Goal: Task Accomplishment & Management: Complete application form

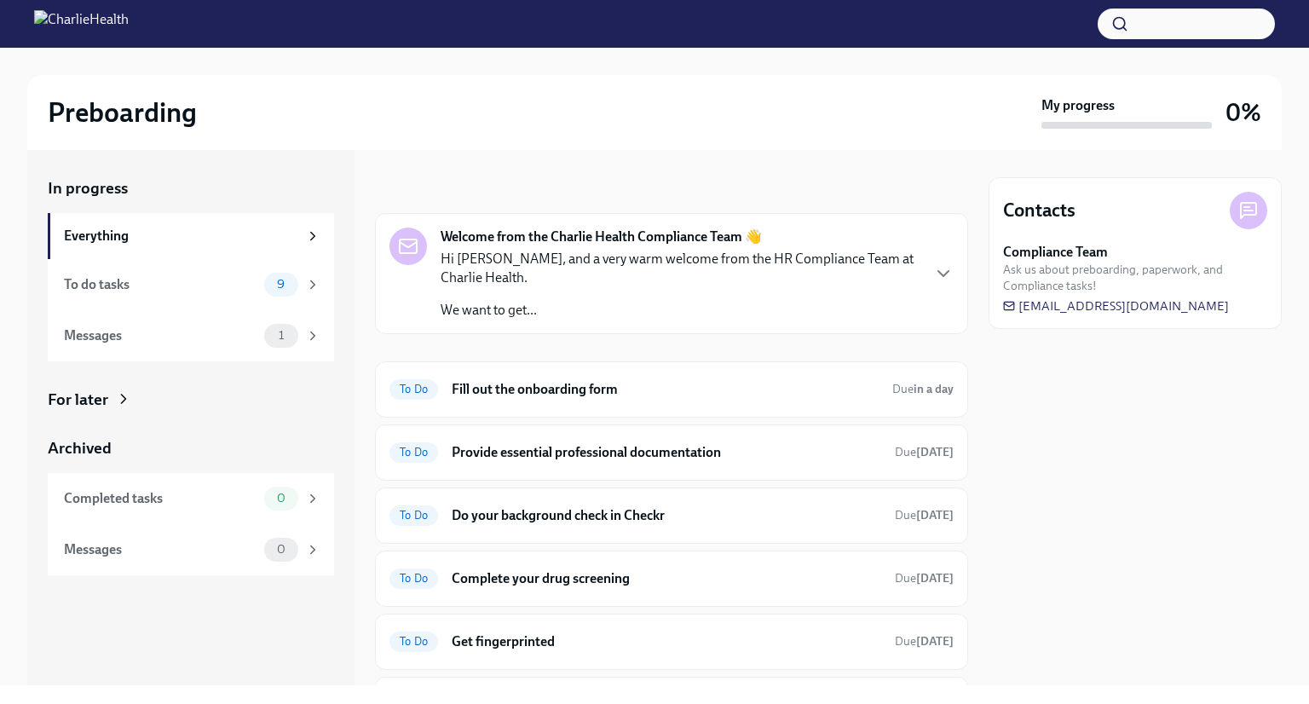
click at [503, 309] on p "We want to get..." at bounding box center [680, 310] width 479 height 19
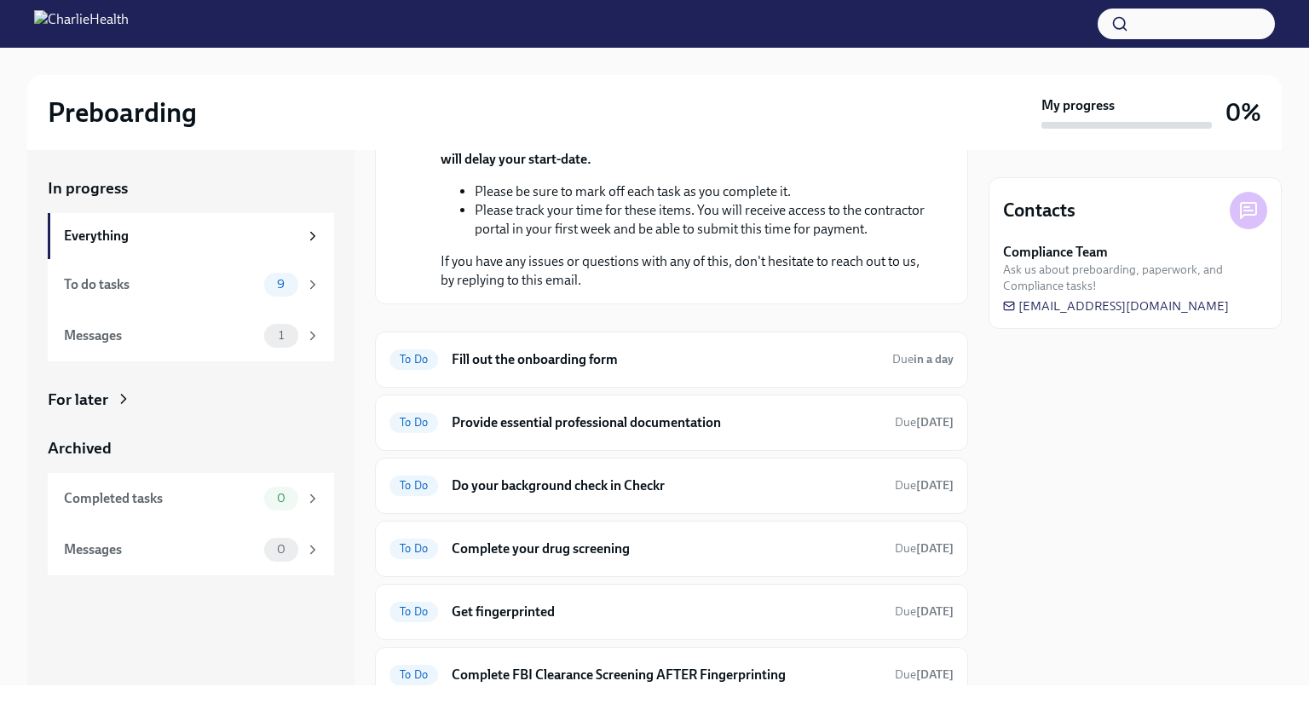
scroll to position [299, 0]
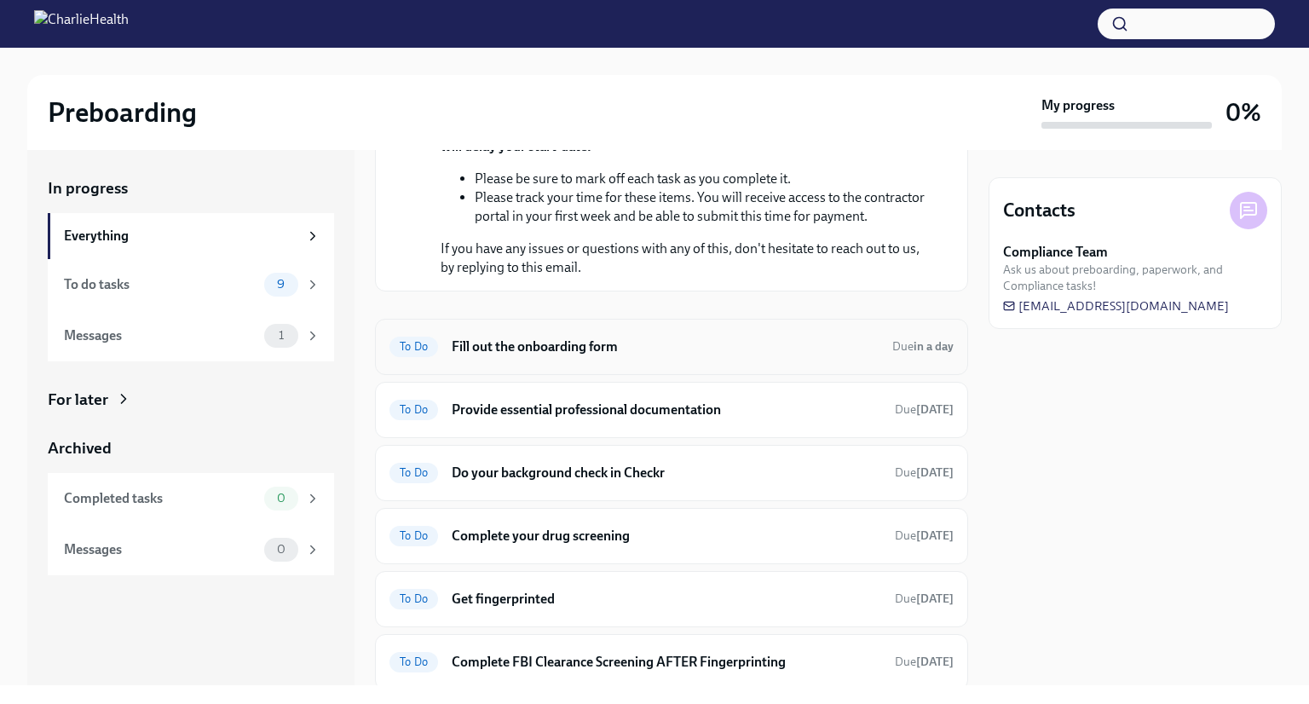
click at [718, 356] on h6 "Fill out the onboarding form" at bounding box center [665, 346] width 427 height 19
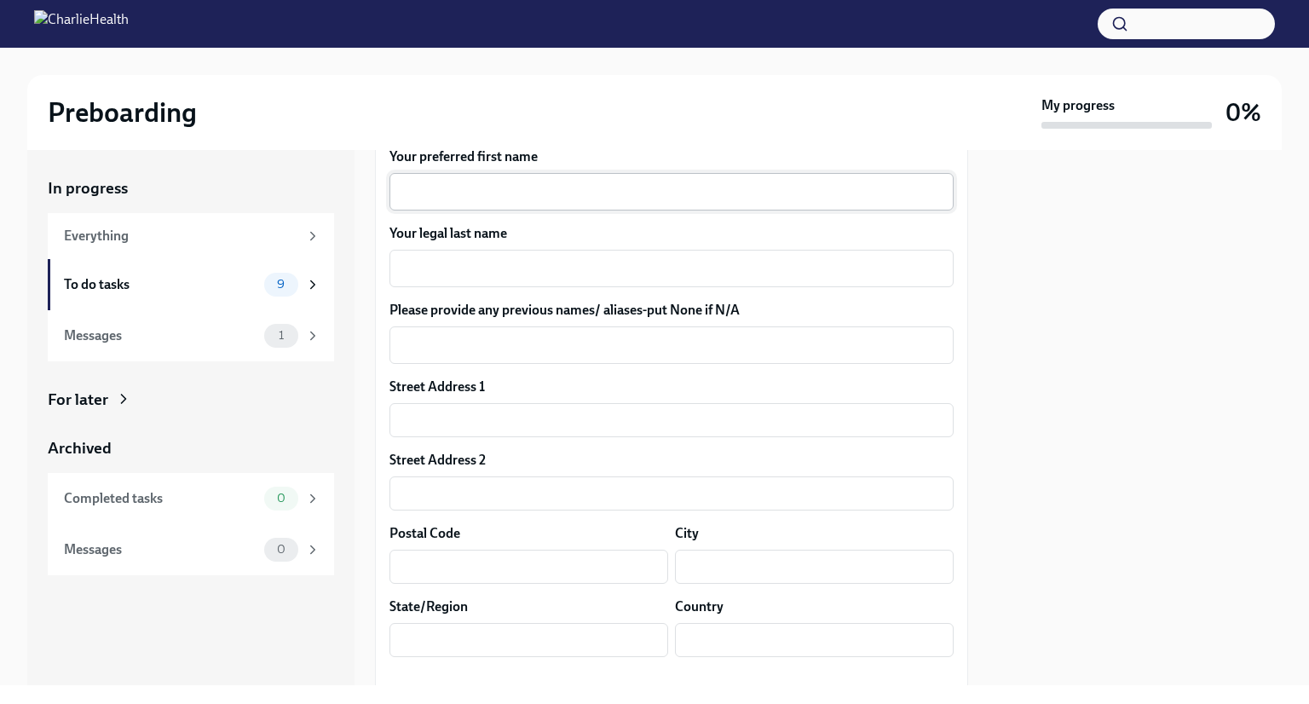
scroll to position [294, 0]
click at [622, 182] on textarea "Your preferred first name" at bounding box center [672, 191] width 544 height 20
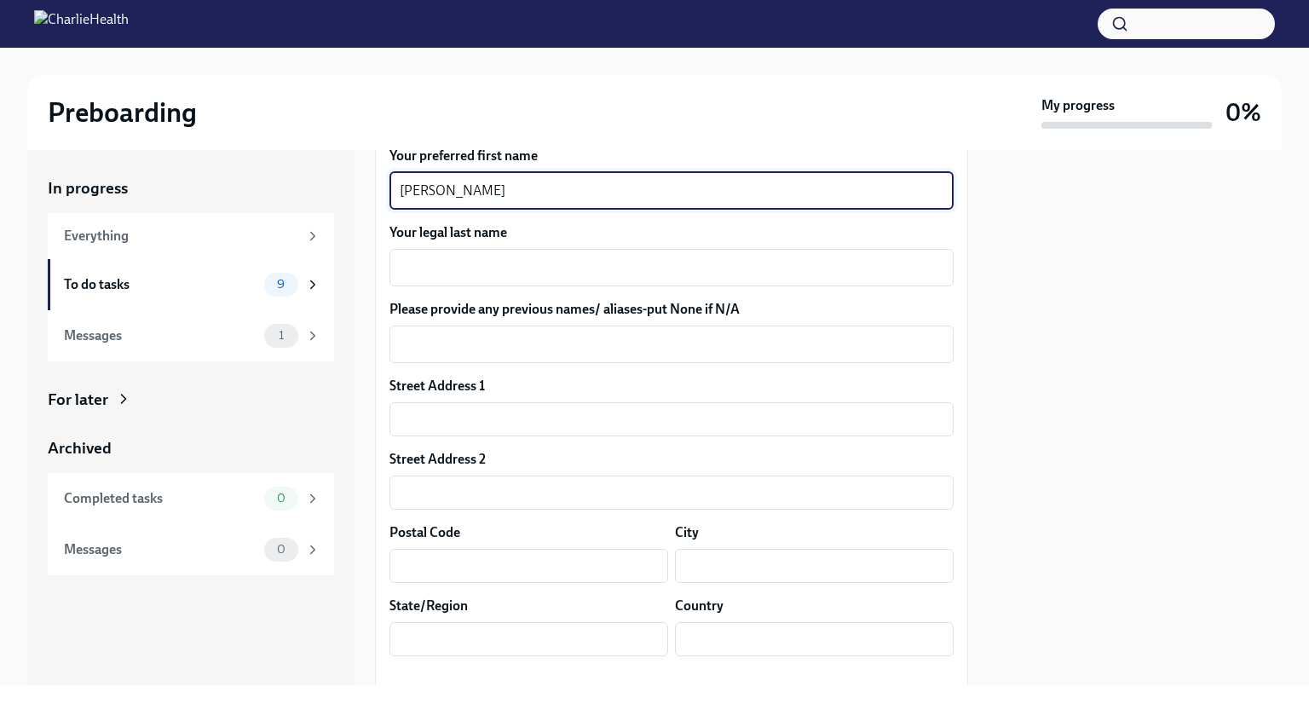
type textarea "[PERSON_NAME]"
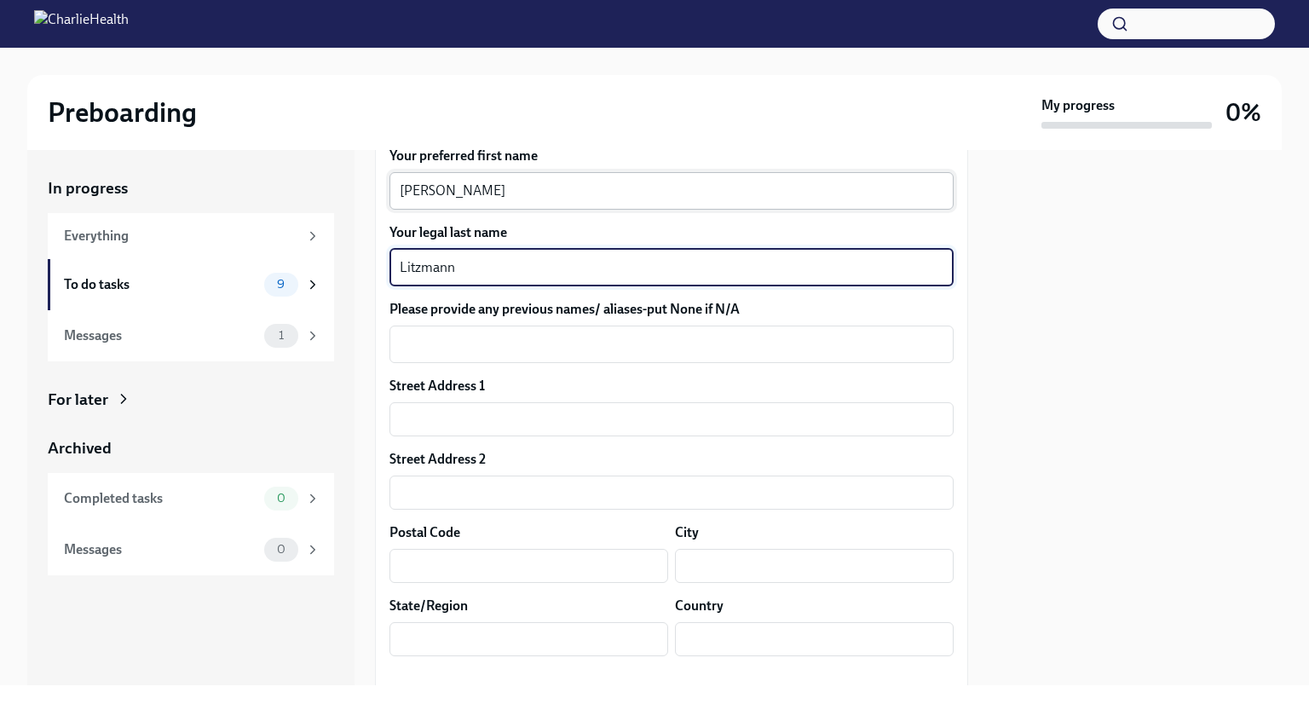
type textarea "Litzmann"
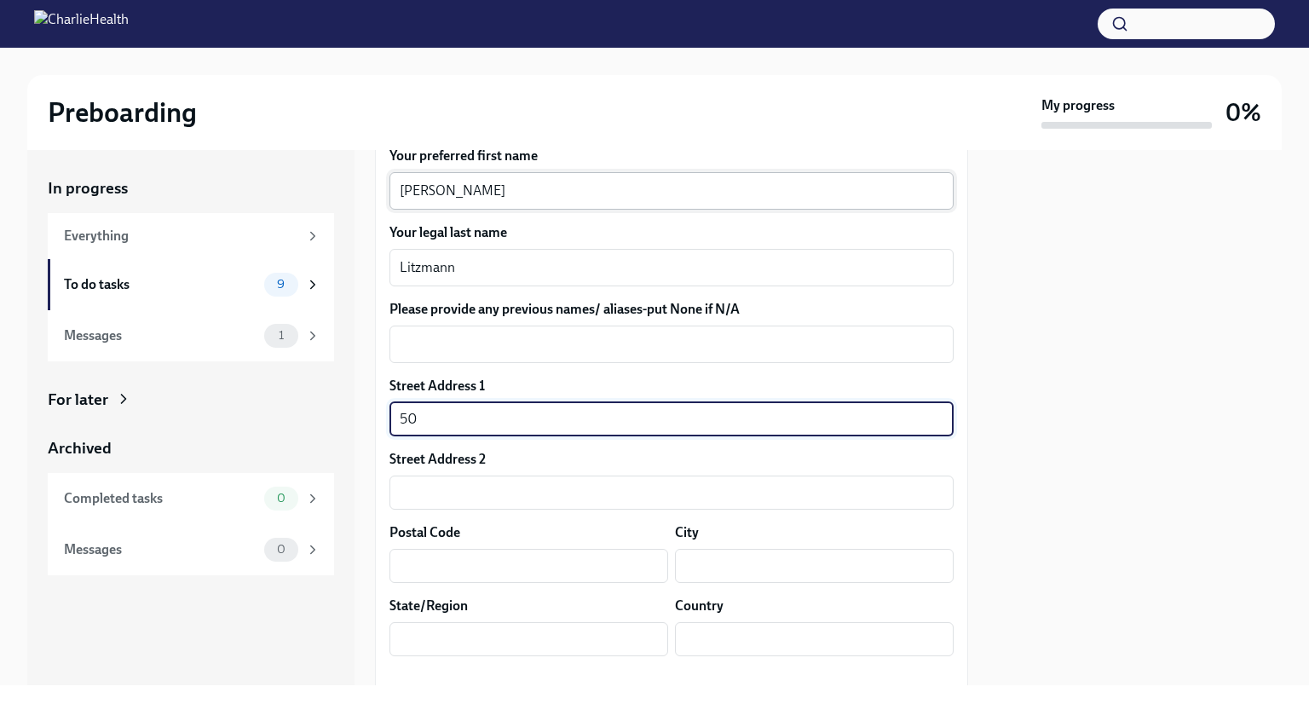
type input "[STREET_ADDRESS][PERSON_NAME]"
type input "77340"
type input "[GEOGRAPHIC_DATA]"
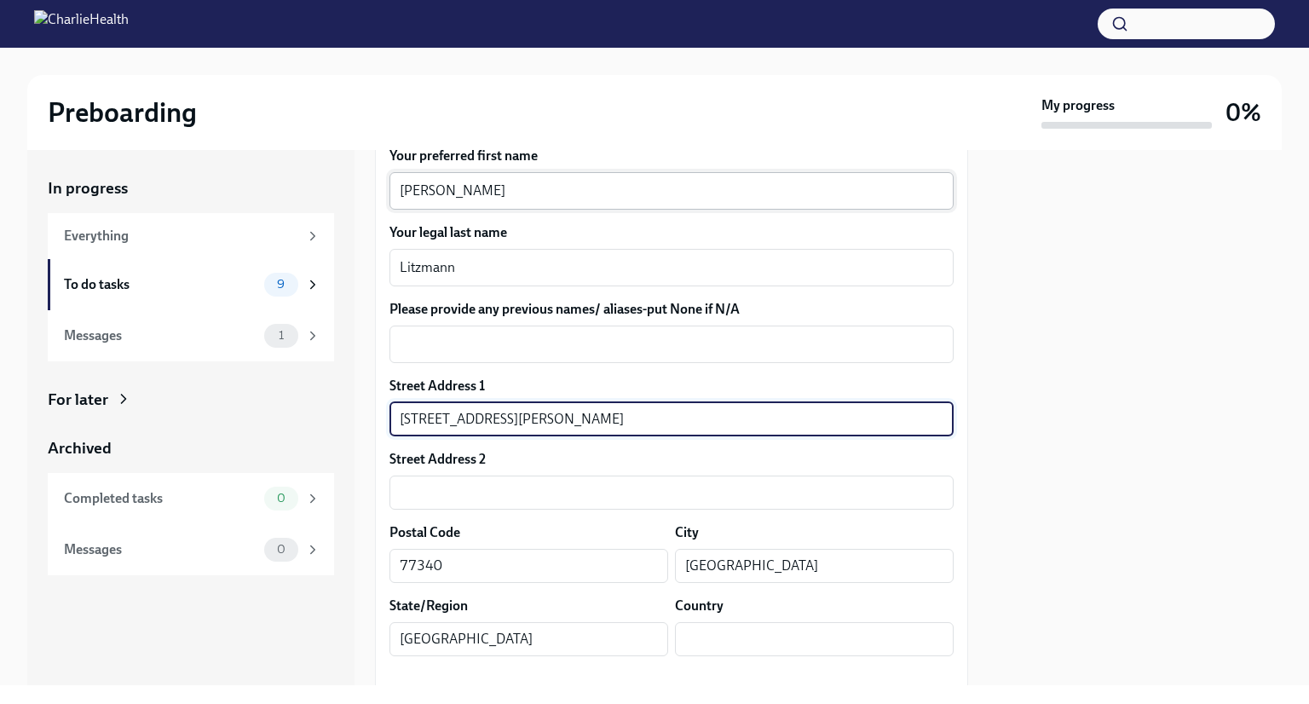
type input "US"
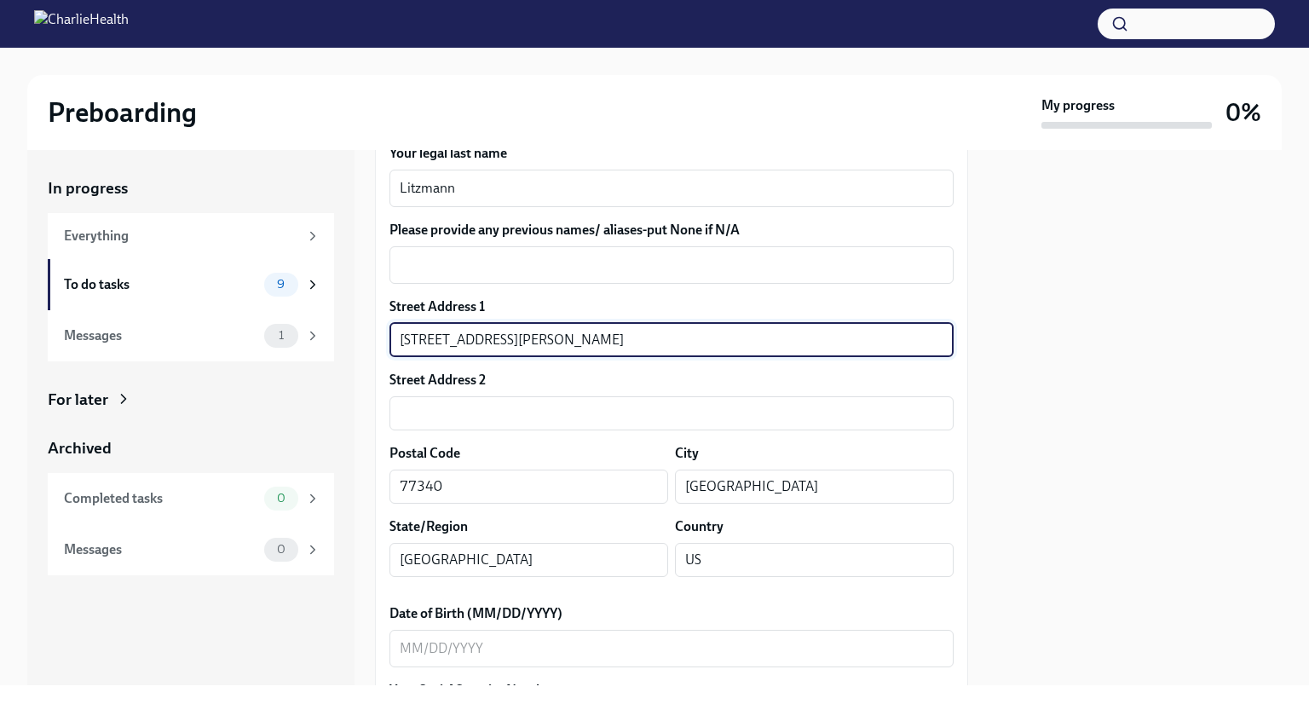
scroll to position [392, 0]
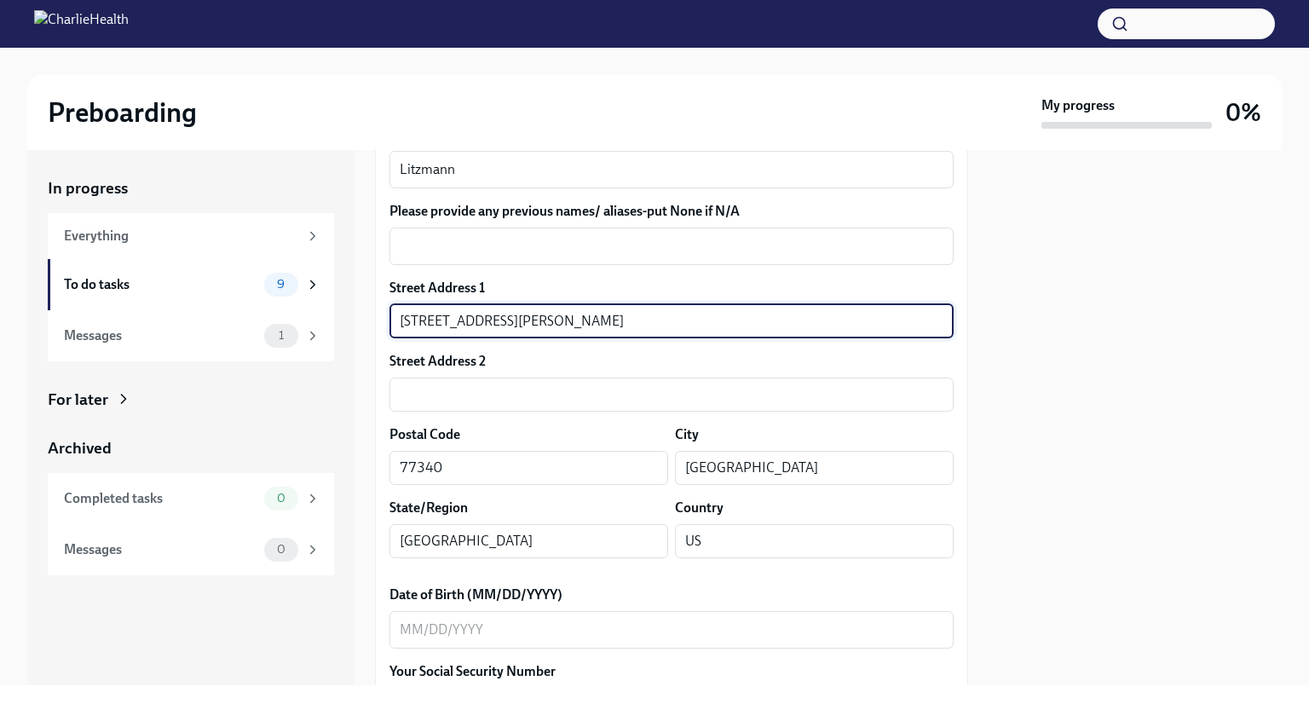
drag, startPoint x: 629, startPoint y: 326, endPoint x: 561, endPoint y: 324, distance: 68.2
click at [561, 324] on input "[STREET_ADDRESS][PERSON_NAME]" at bounding box center [671, 321] width 564 height 34
type input "[STREET_ADDRESS][PERSON_NAME]"
click at [769, 391] on input "text" at bounding box center [671, 395] width 564 height 34
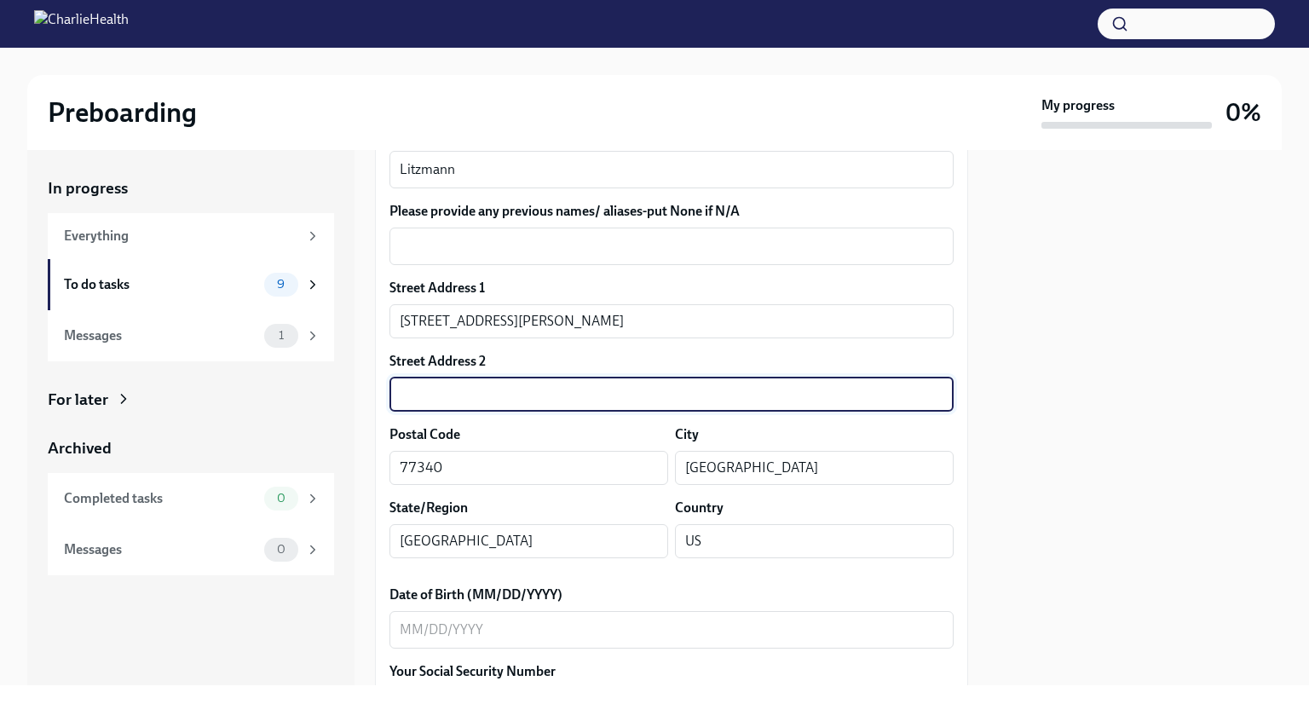
paste input ", Apt 438"
click at [404, 389] on input ", Apt 438" at bounding box center [671, 395] width 564 height 34
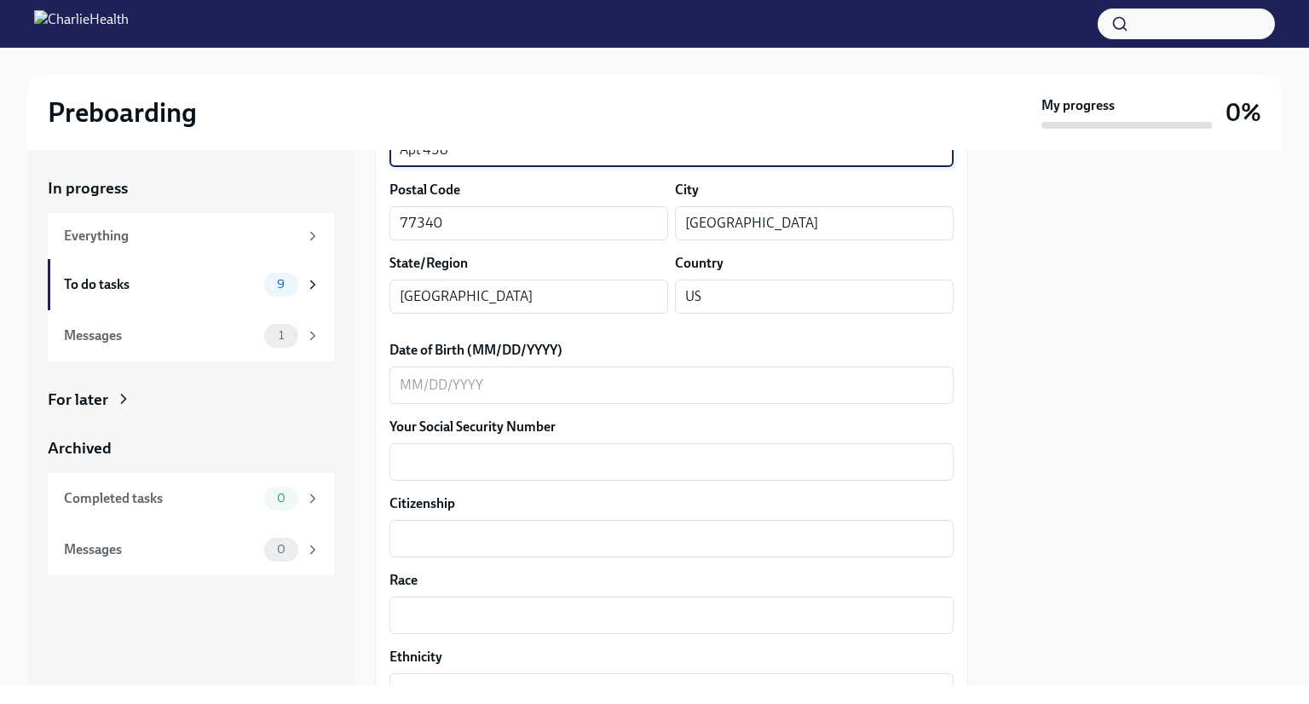
scroll to position [641, 0]
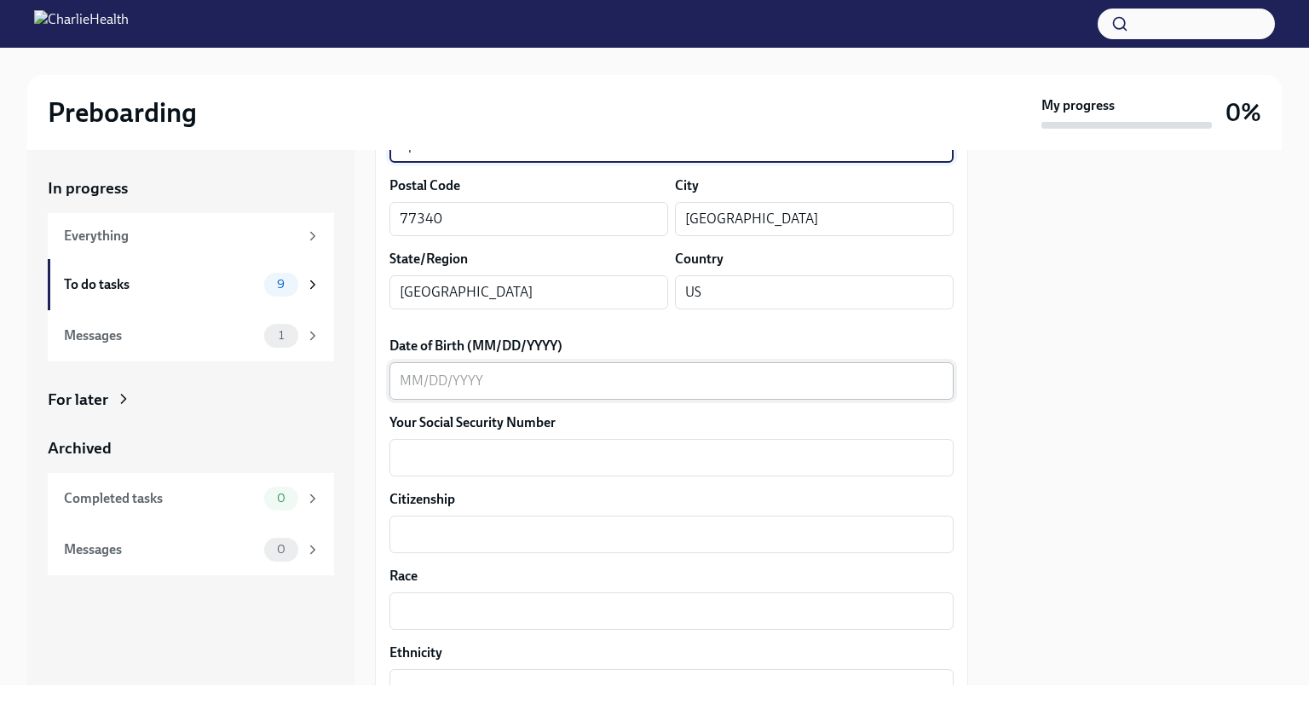
type input "Apt 438"
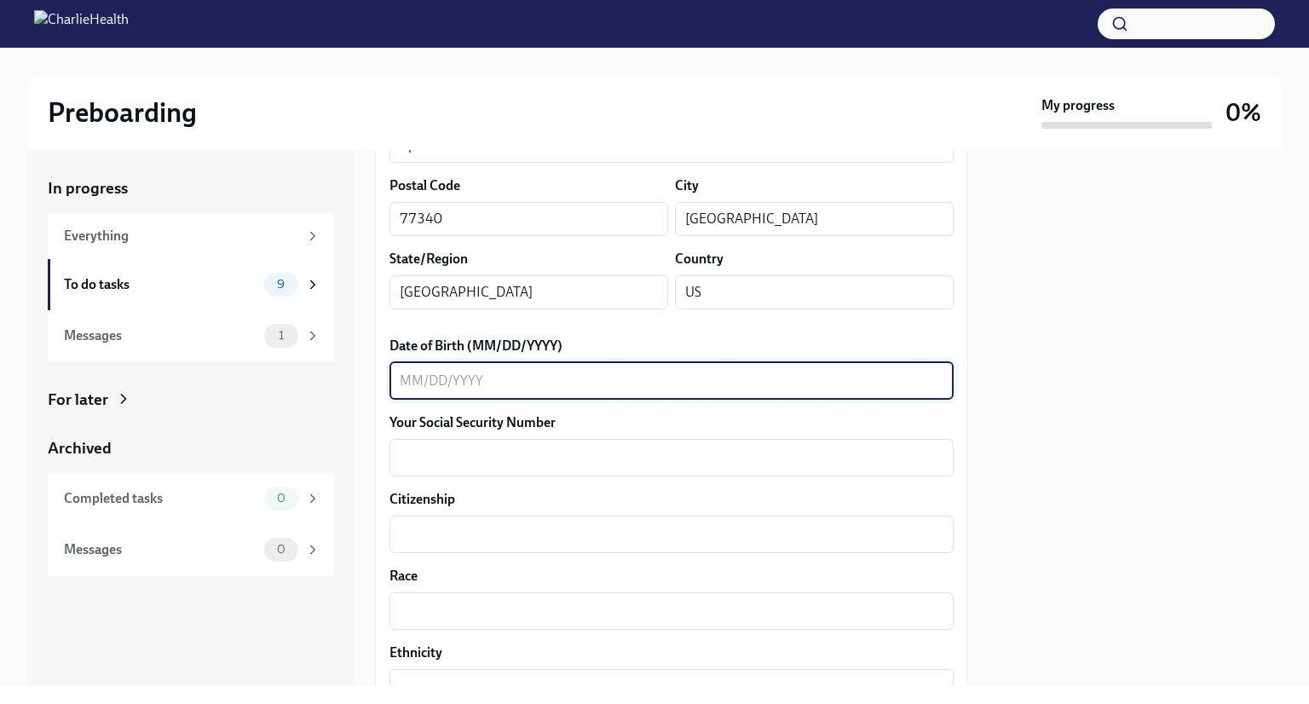
click at [452, 382] on textarea "Date of Birth (MM/DD/YYYY)" at bounding box center [672, 381] width 544 height 20
click at [436, 381] on textarea "04142000" at bounding box center [672, 381] width 544 height 20
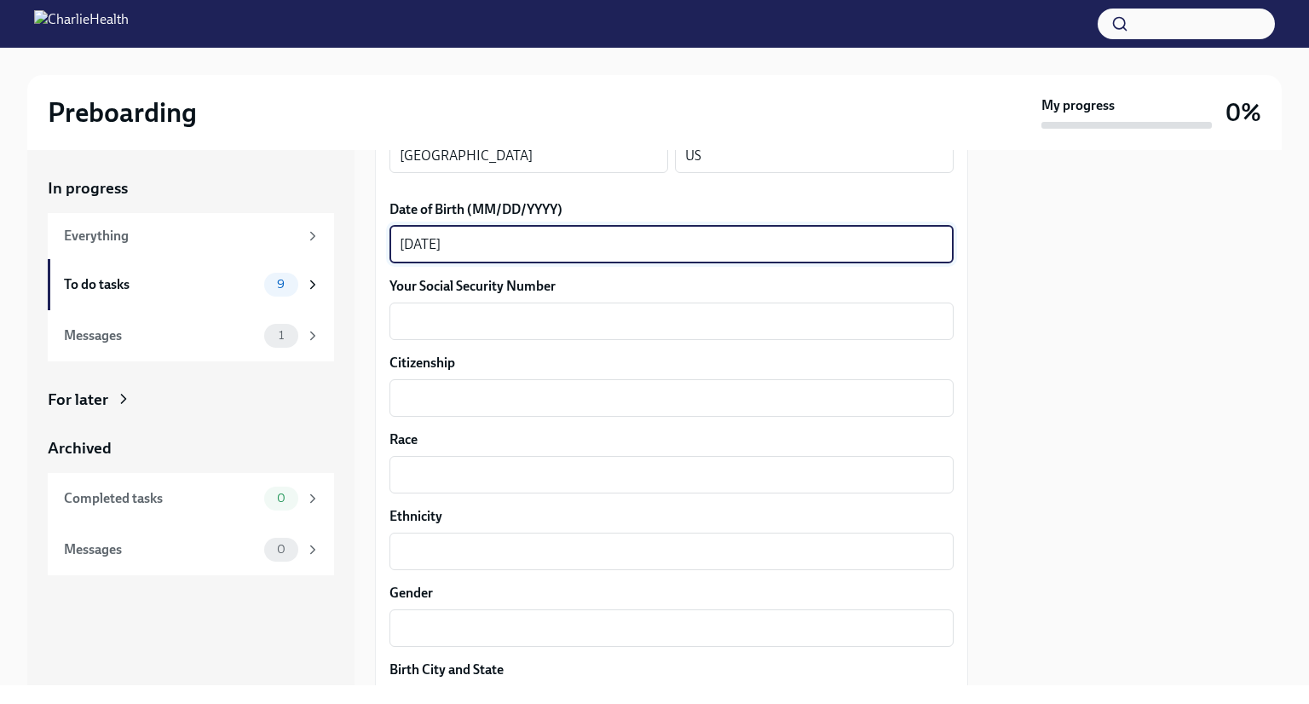
scroll to position [784, 0]
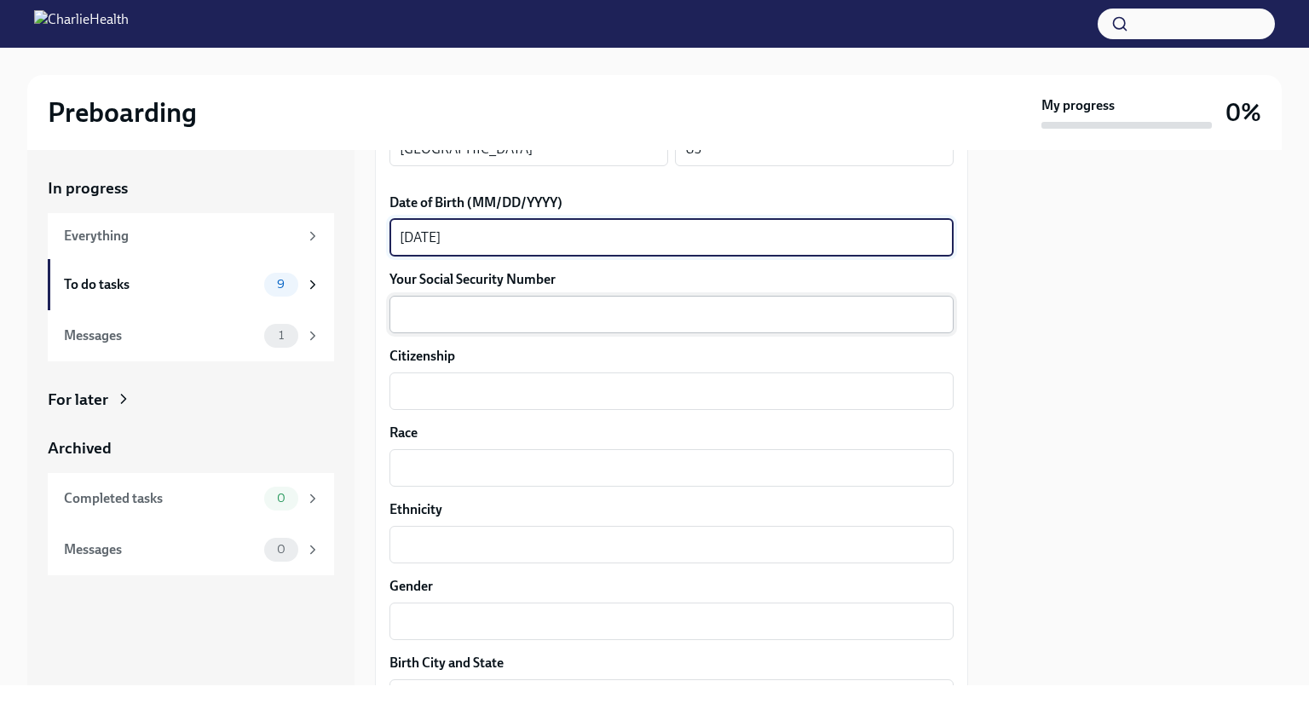
type textarea "[DATE]"
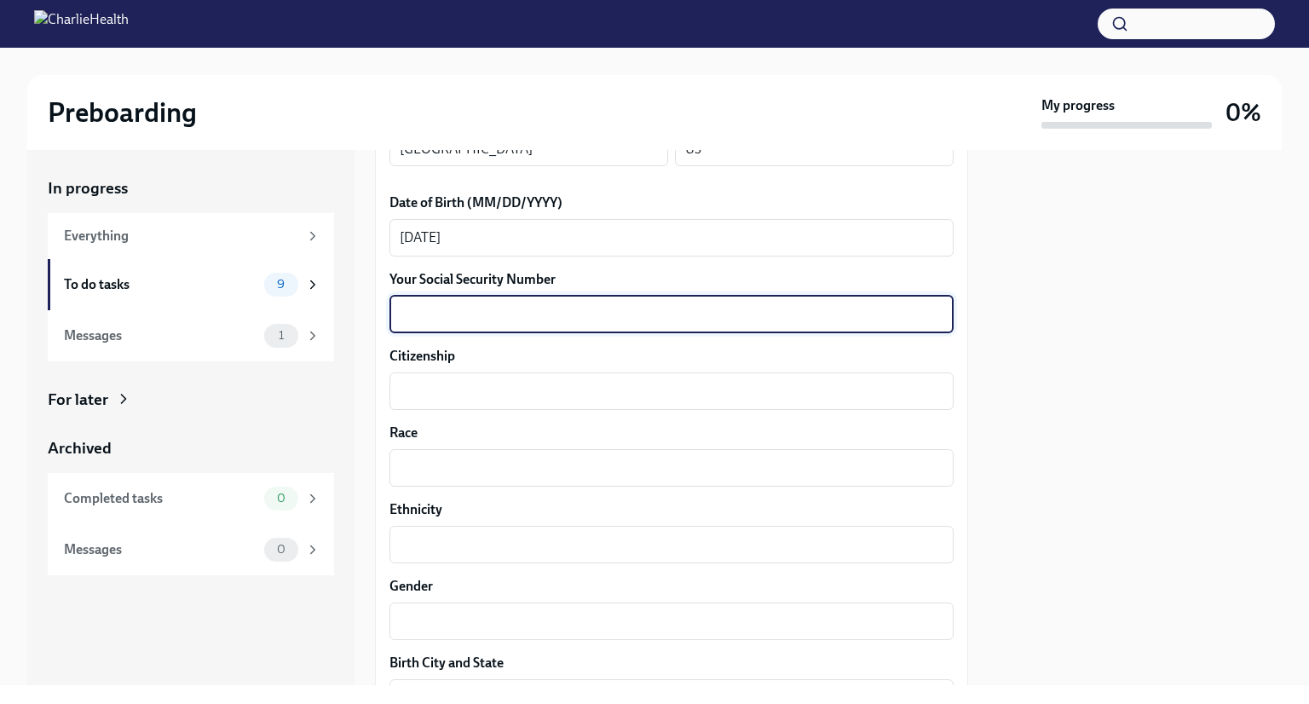
click at [528, 315] on textarea "Your Social Security Number" at bounding box center [672, 314] width 544 height 20
type textarea "643701796"
click at [539, 376] on div "x ​" at bounding box center [671, 390] width 564 height 37
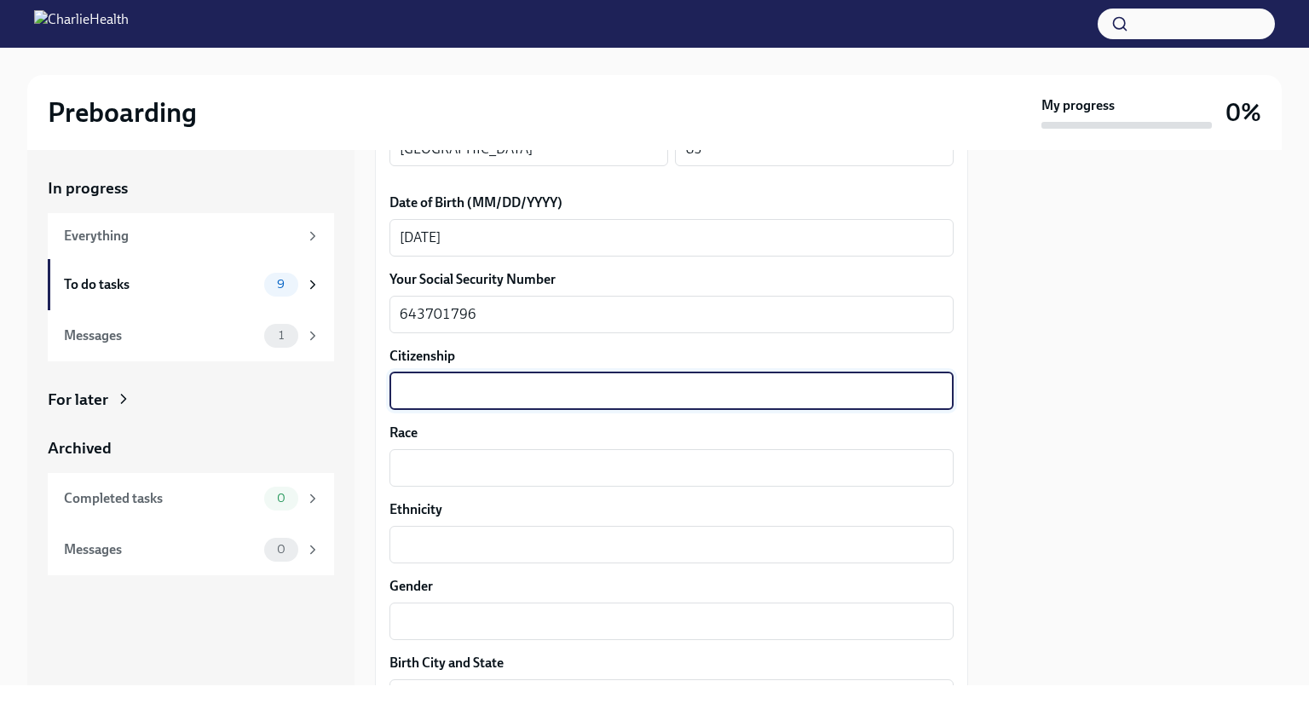
type textarea "a"
type textarea "[DEMOGRAPHIC_DATA] Citizen"
click at [542, 459] on textarea "Race" at bounding box center [672, 468] width 544 height 20
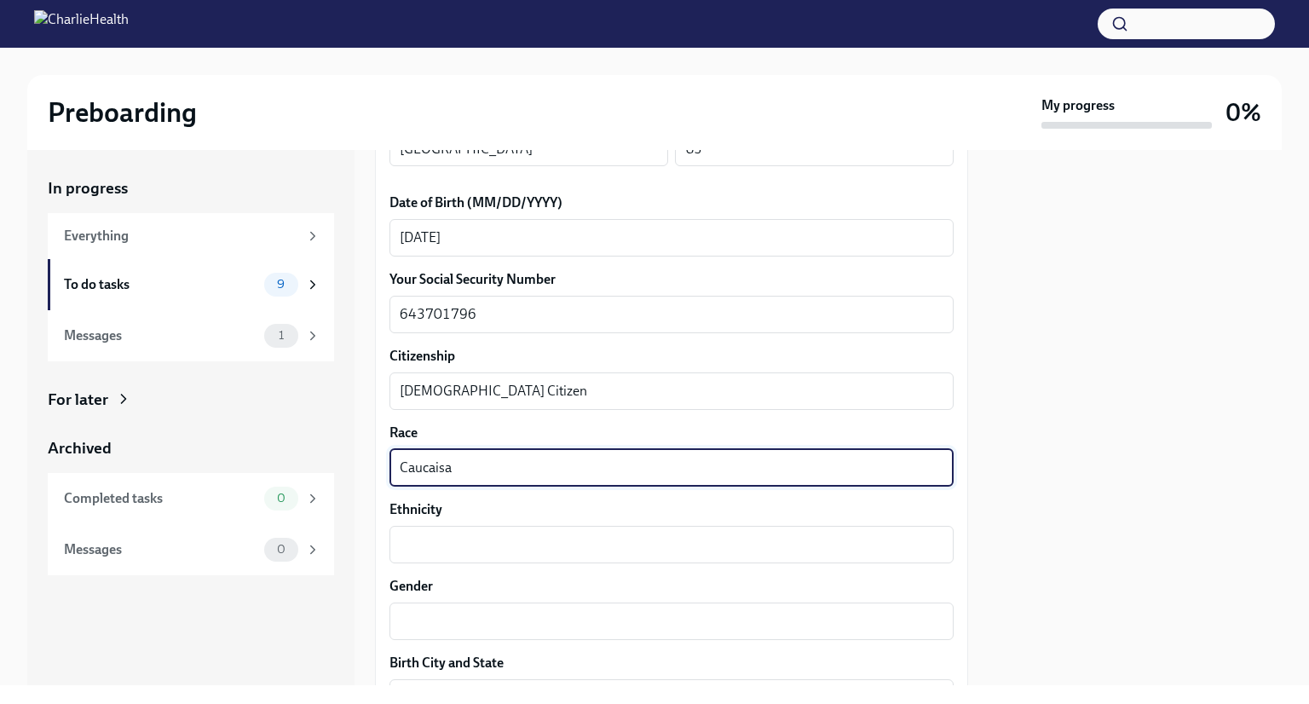
type textarea "Caucaisan"
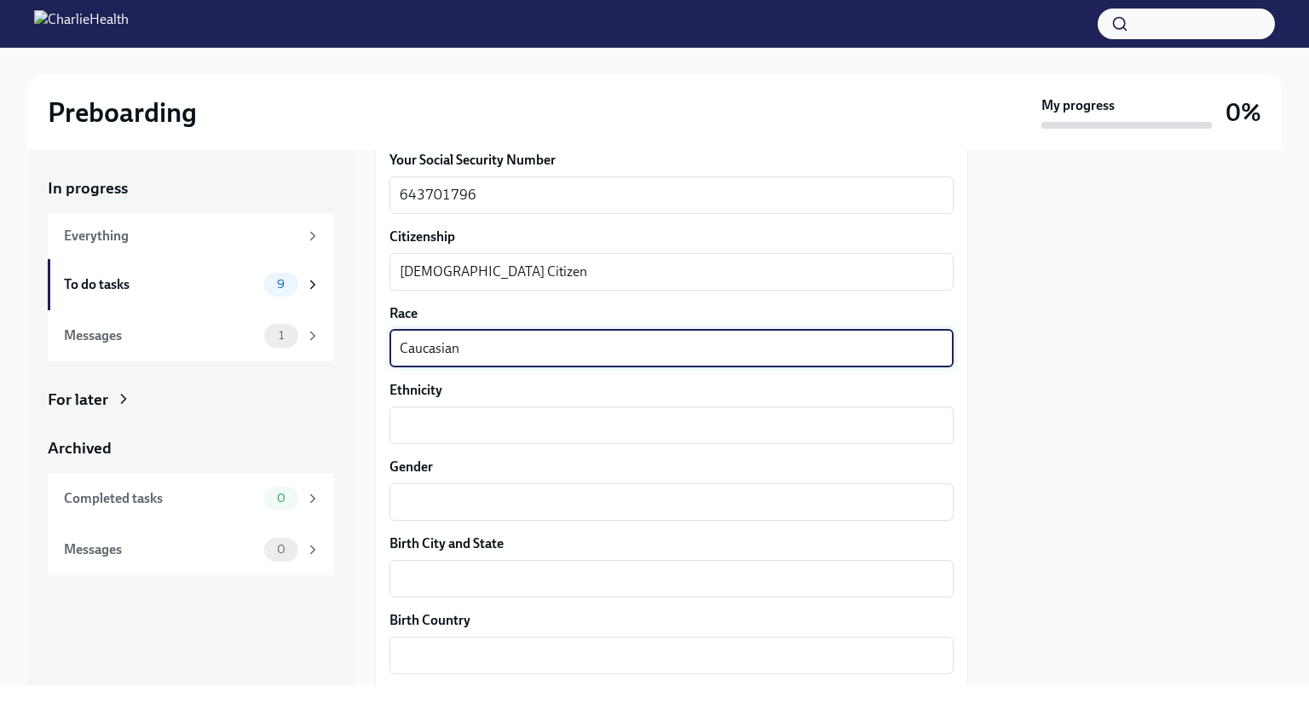
scroll to position [905, 0]
type textarea "Caucasian"
click at [523, 427] on textarea "Ethnicity" at bounding box center [672, 423] width 544 height 20
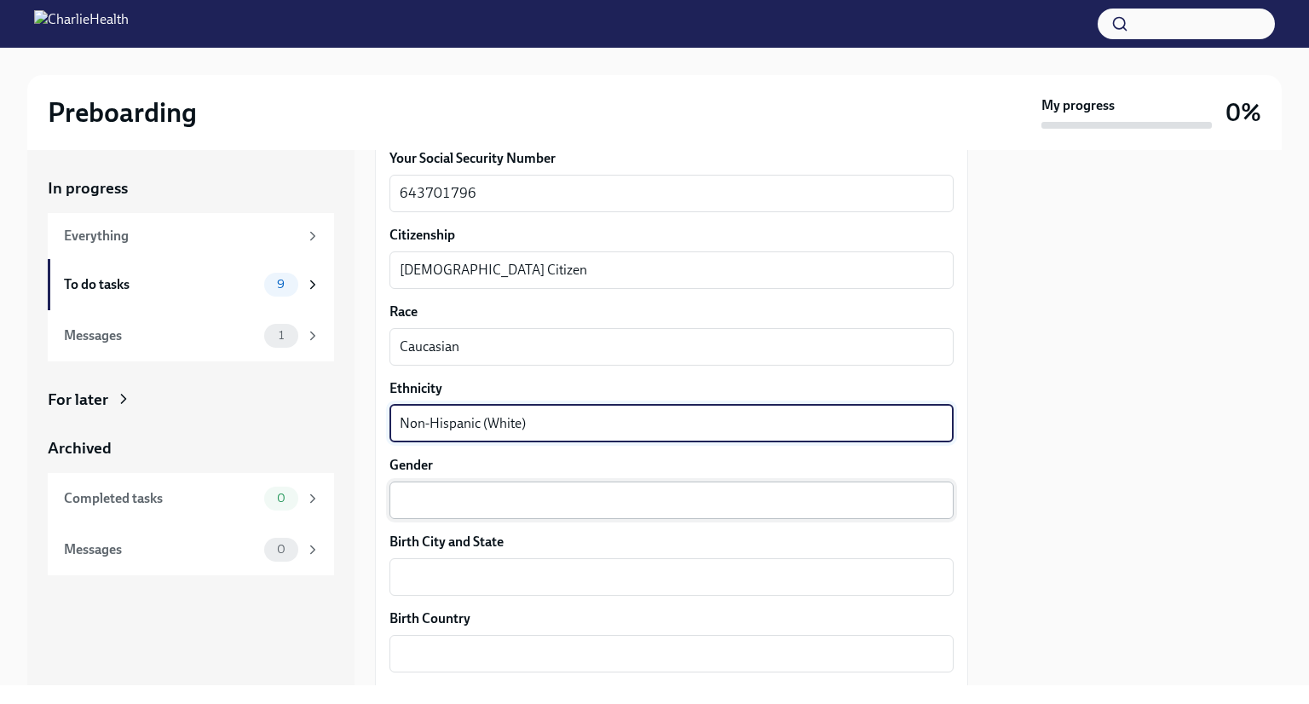
type textarea "Non-Hispanic (White)"
click at [505, 505] on textarea "Gender" at bounding box center [672, 500] width 544 height 20
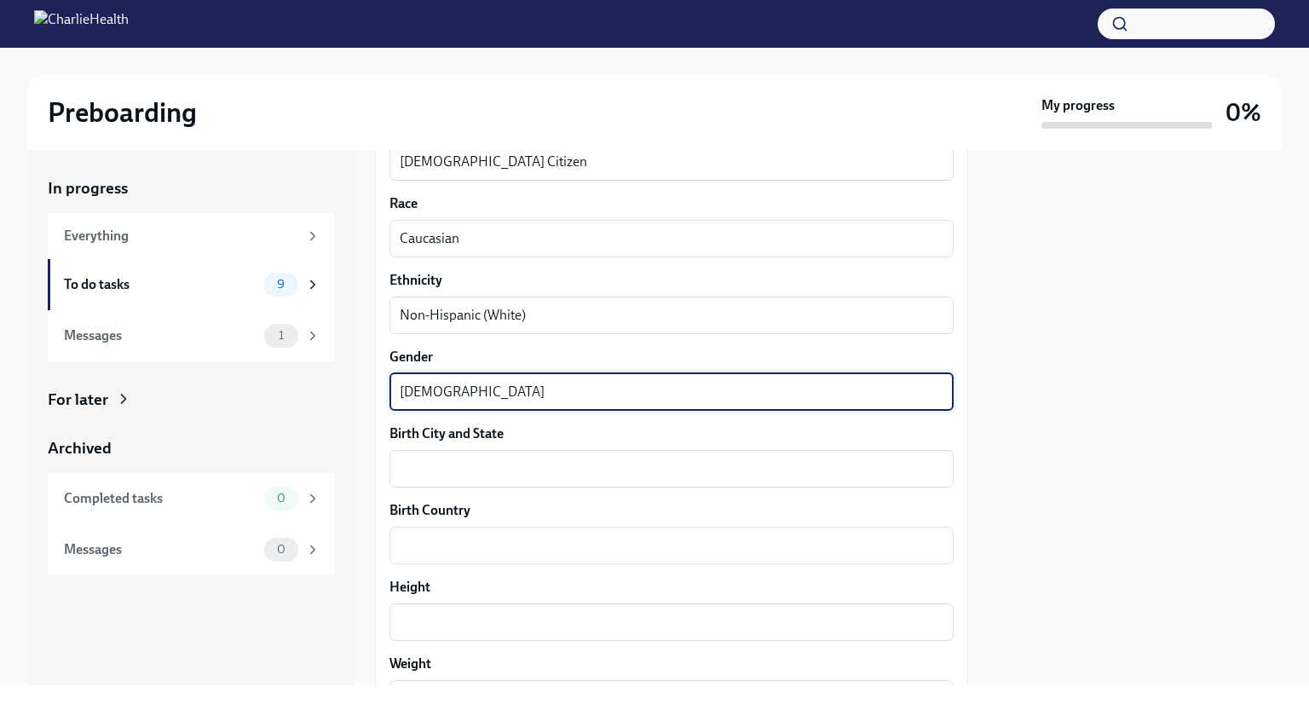
scroll to position [1023, 0]
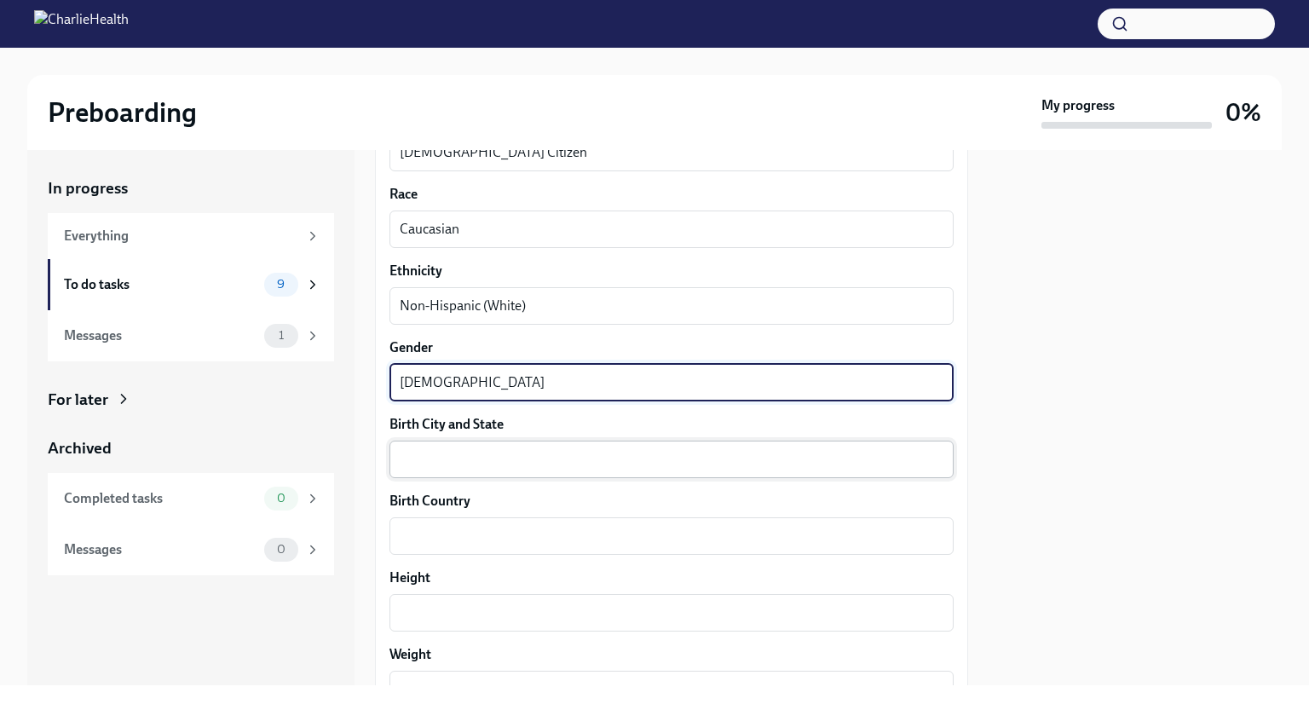
type textarea "[DEMOGRAPHIC_DATA]"
click at [530, 468] on textarea "Birth City and State" at bounding box center [672, 459] width 544 height 20
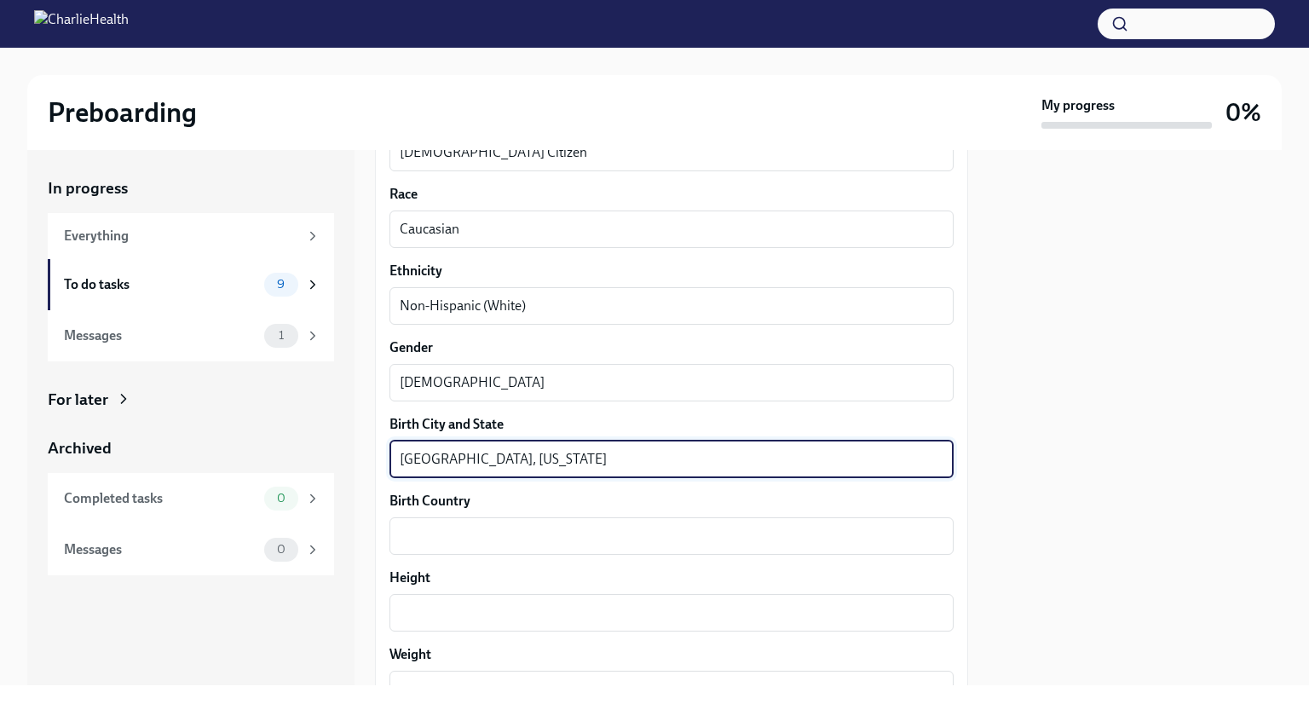
type textarea "[GEOGRAPHIC_DATA], [US_STATE]"
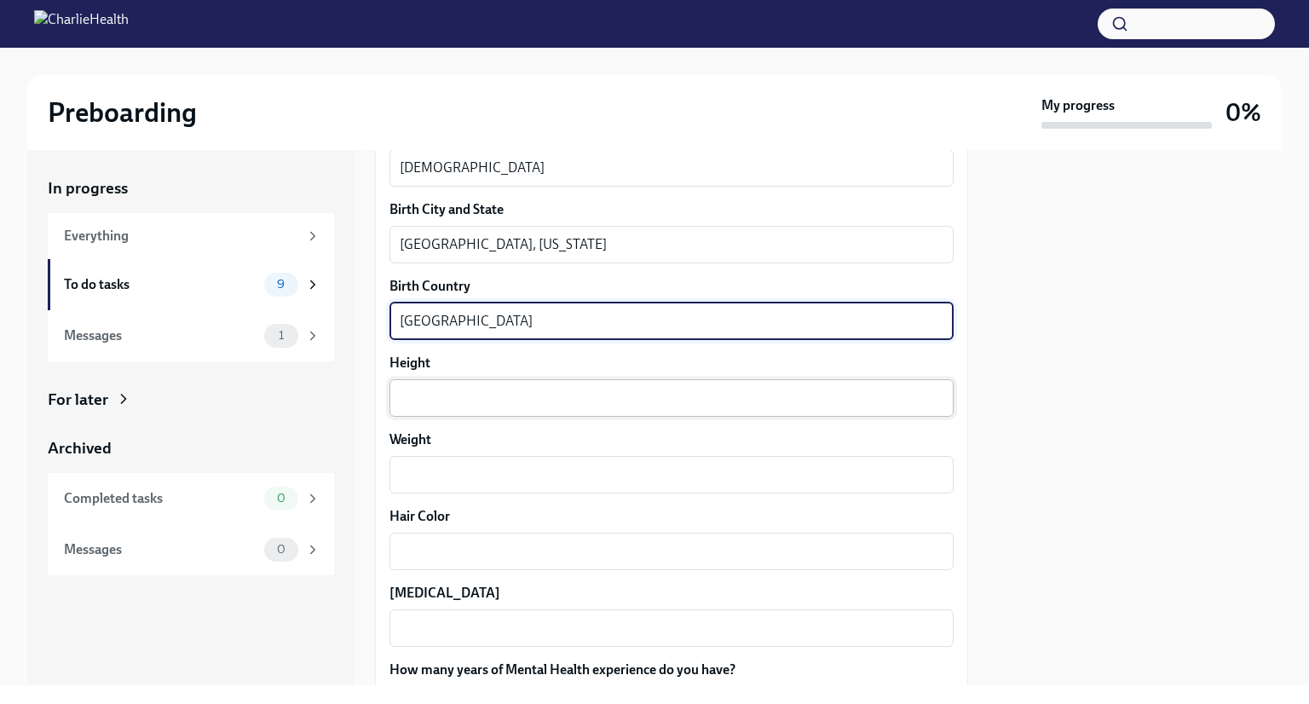
scroll to position [1240, 0]
type textarea "[GEOGRAPHIC_DATA]"
click at [559, 401] on textarea "Height" at bounding box center [672, 395] width 544 height 20
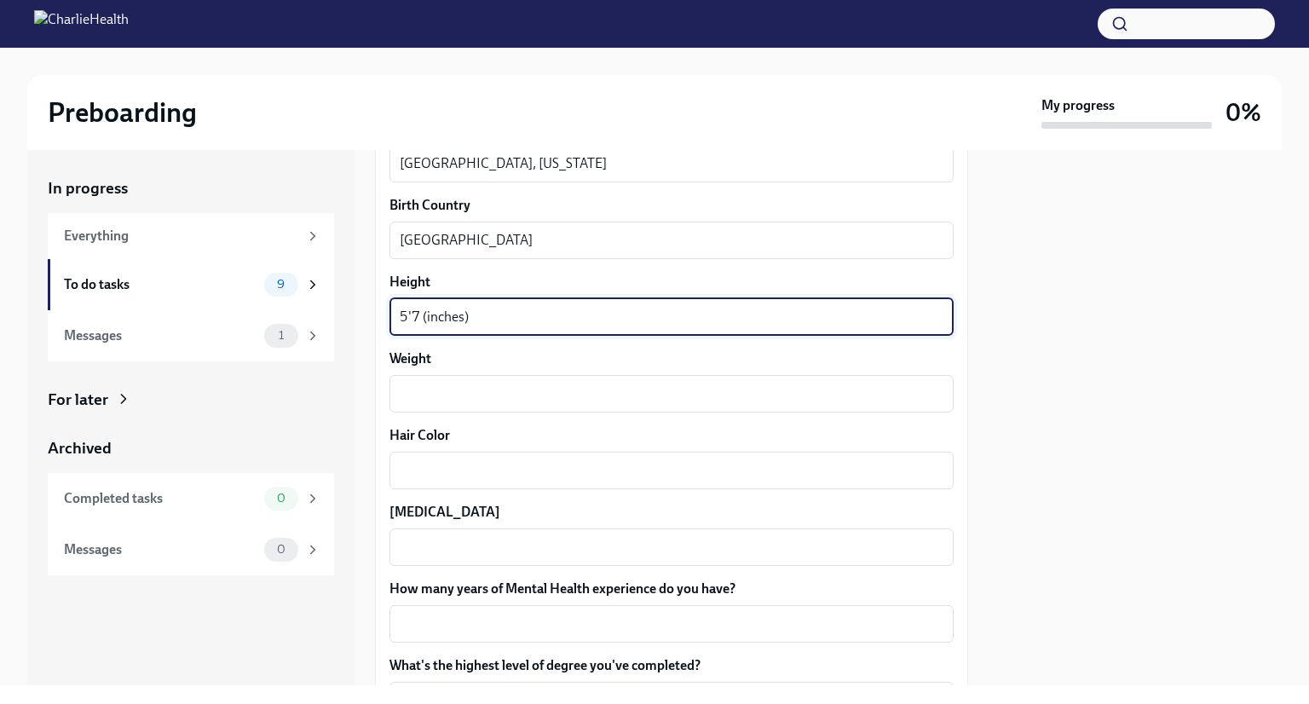
scroll to position [1322, 0]
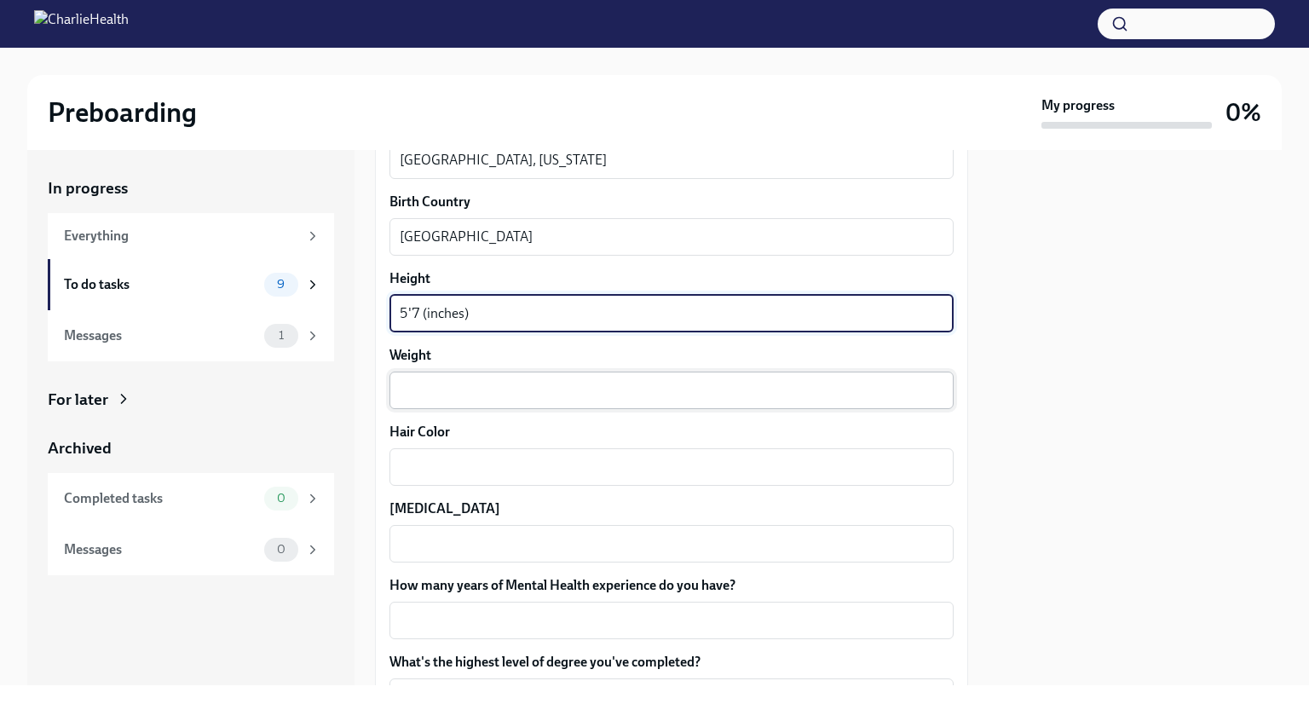
type textarea "5'7 (inches)"
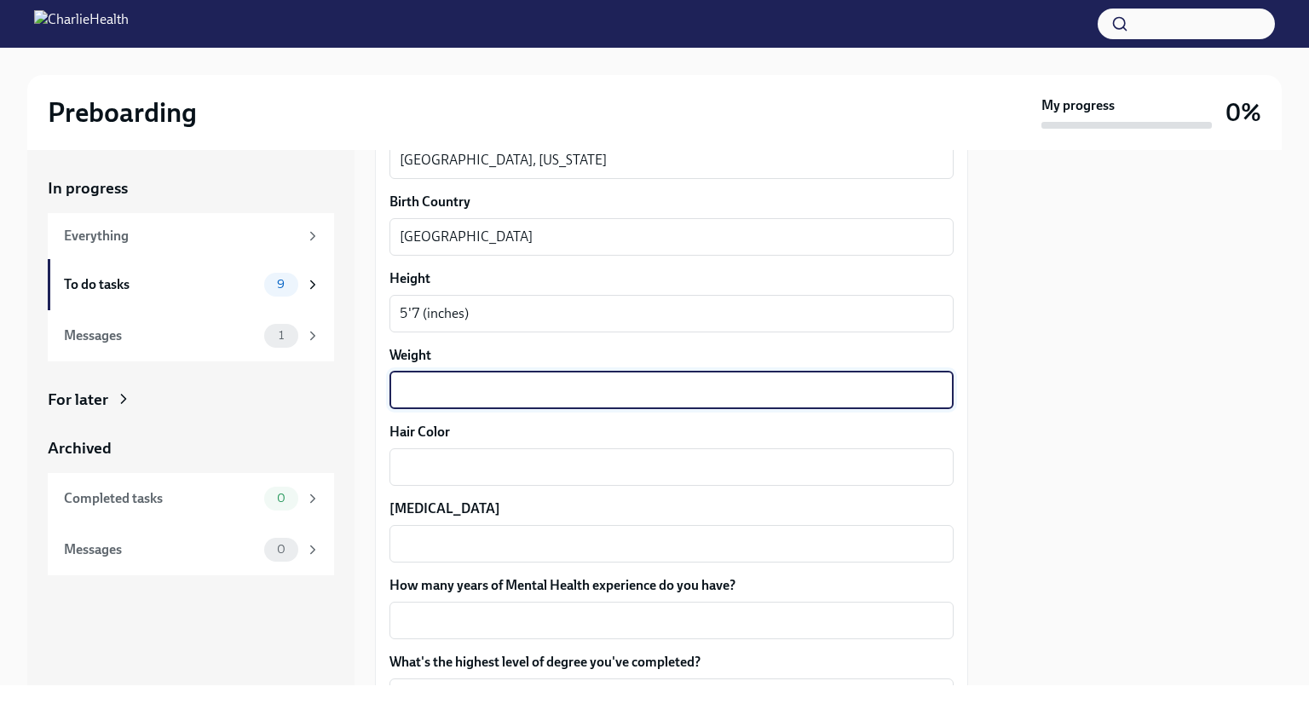
click at [505, 384] on textarea "Weight" at bounding box center [672, 390] width 544 height 20
type textarea "175"
click at [556, 463] on textarea "Hair Color" at bounding box center [672, 467] width 544 height 20
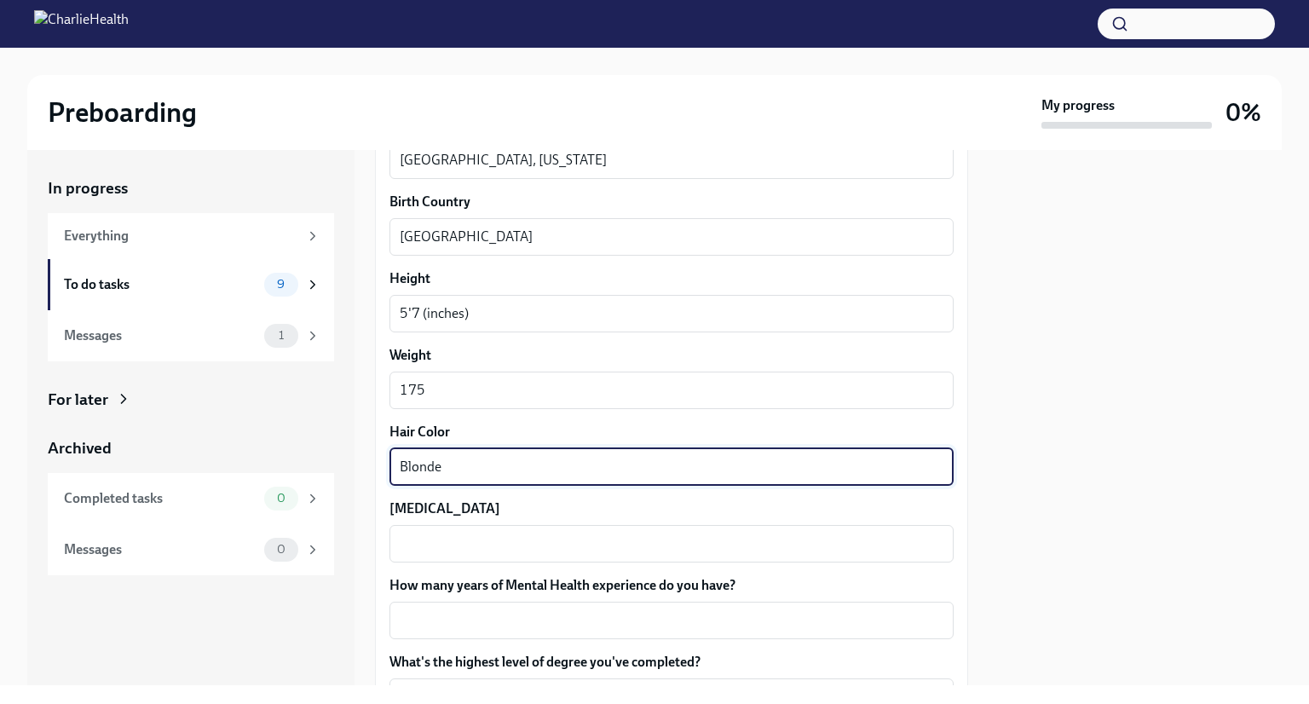
type textarea "Blonde"
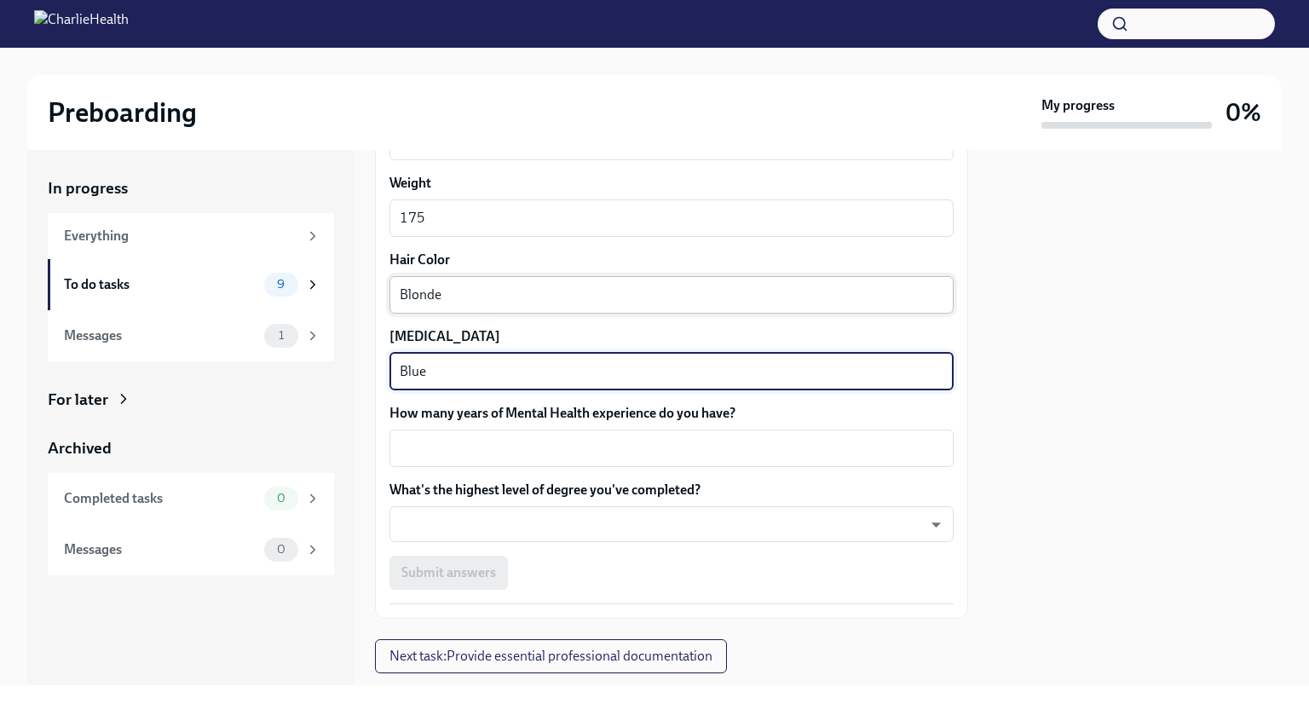
scroll to position [1500, 0]
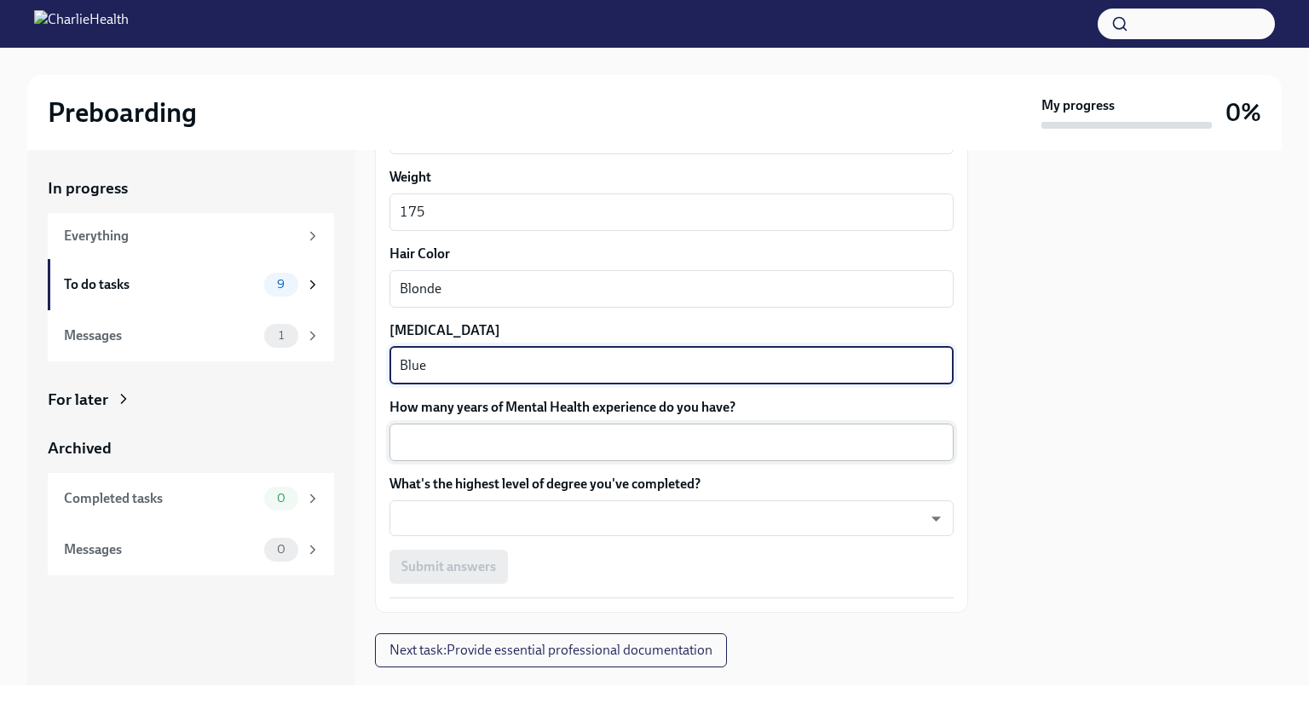
type textarea "Blue"
click at [628, 455] on div "x ​" at bounding box center [671, 442] width 564 height 37
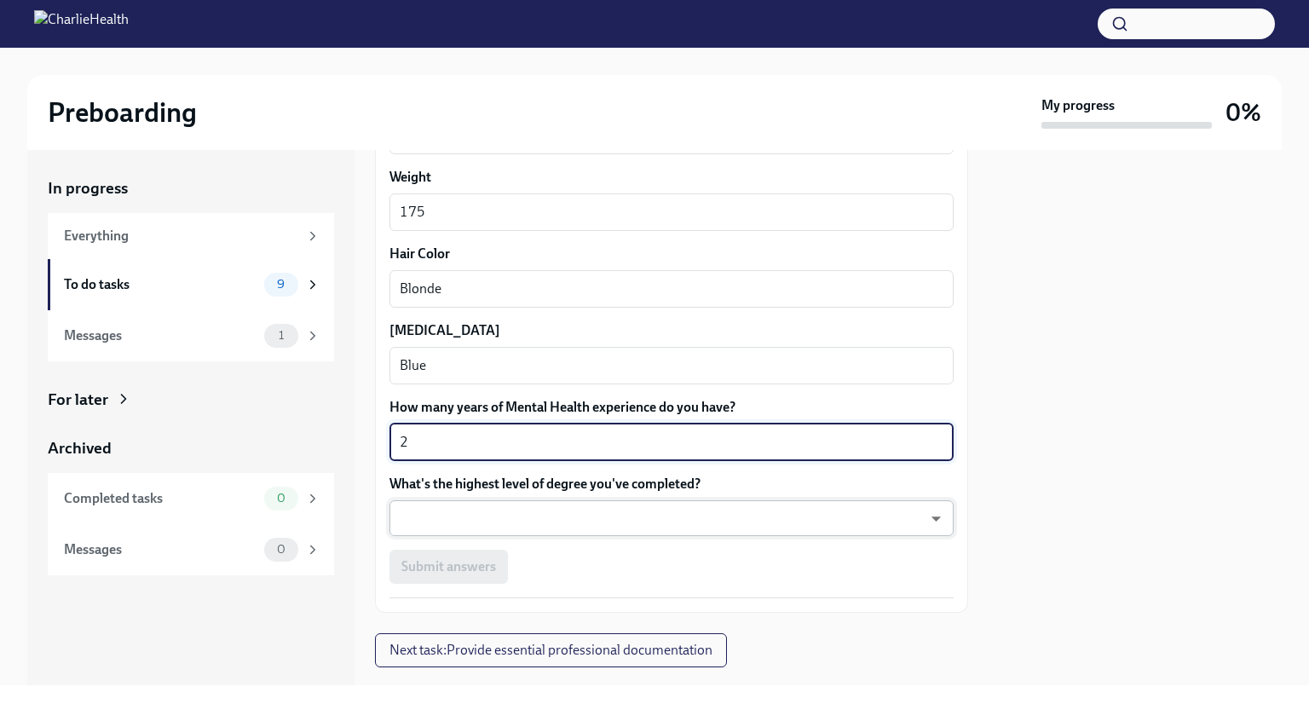
type textarea "2"
click at [620, 506] on body "Preboarding My progress 0% In progress Everything To do tasks 9 Messages 1 For …" at bounding box center [654, 352] width 1309 height 704
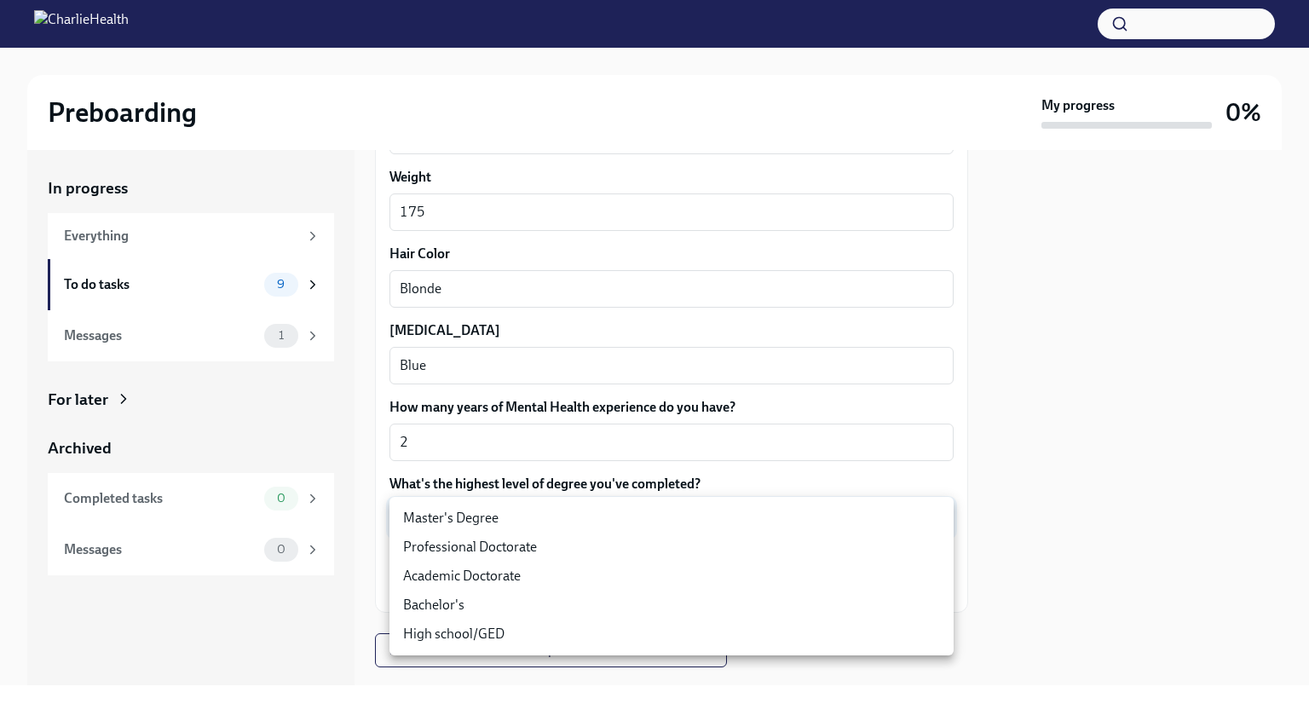
click at [619, 510] on li "Master's Degree" at bounding box center [671, 518] width 564 height 29
type input "2vBr-ghkD"
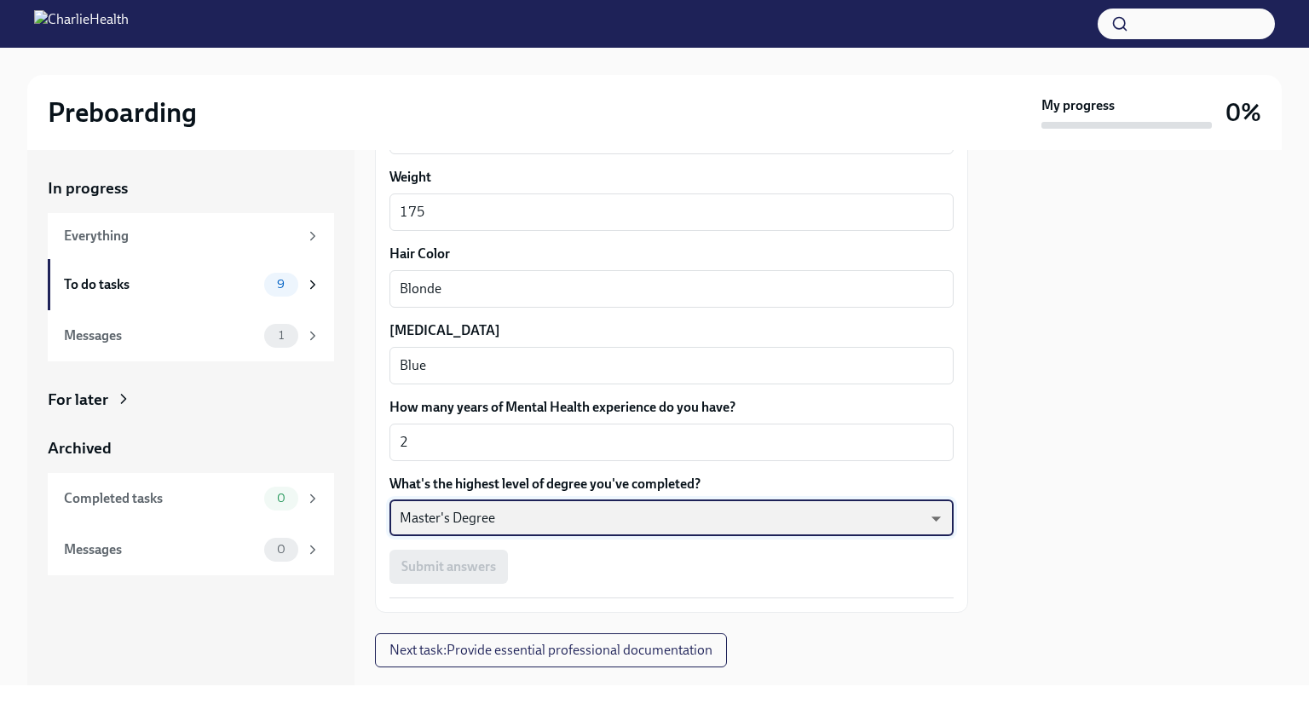
scroll to position [1537, 0]
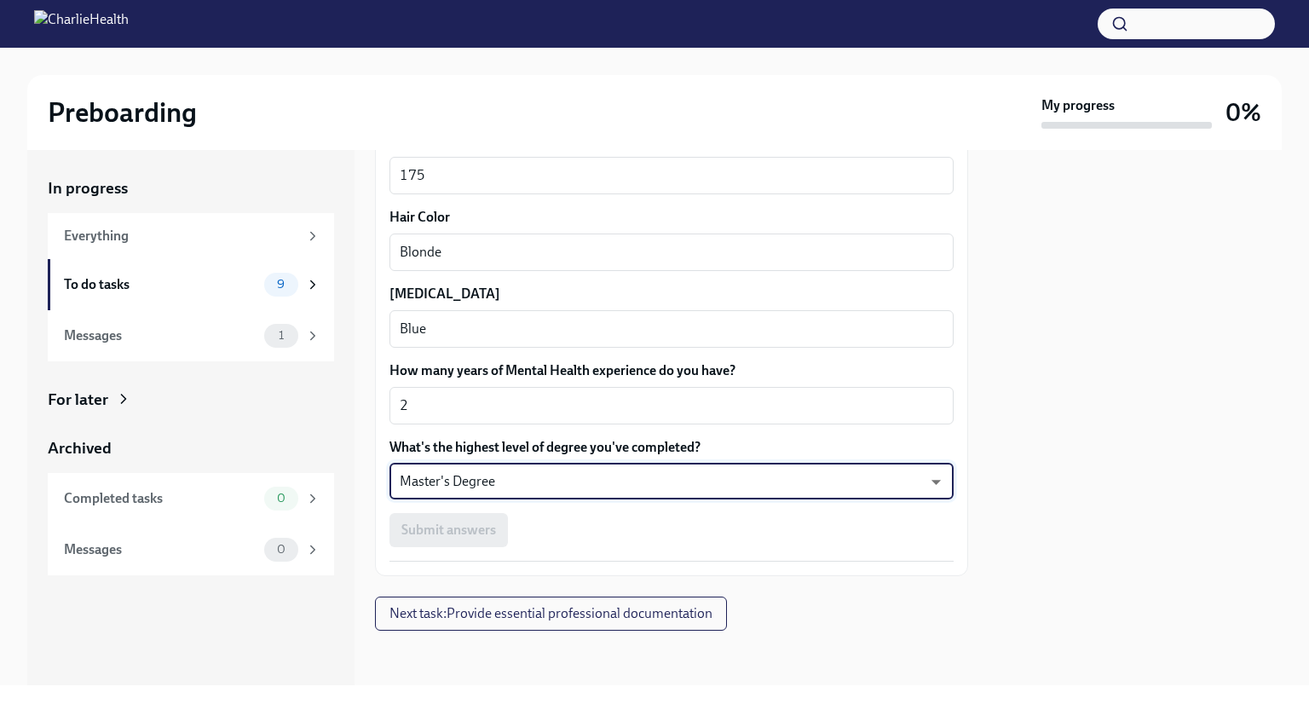
click at [482, 526] on div "Submit answers" at bounding box center [671, 530] width 564 height 34
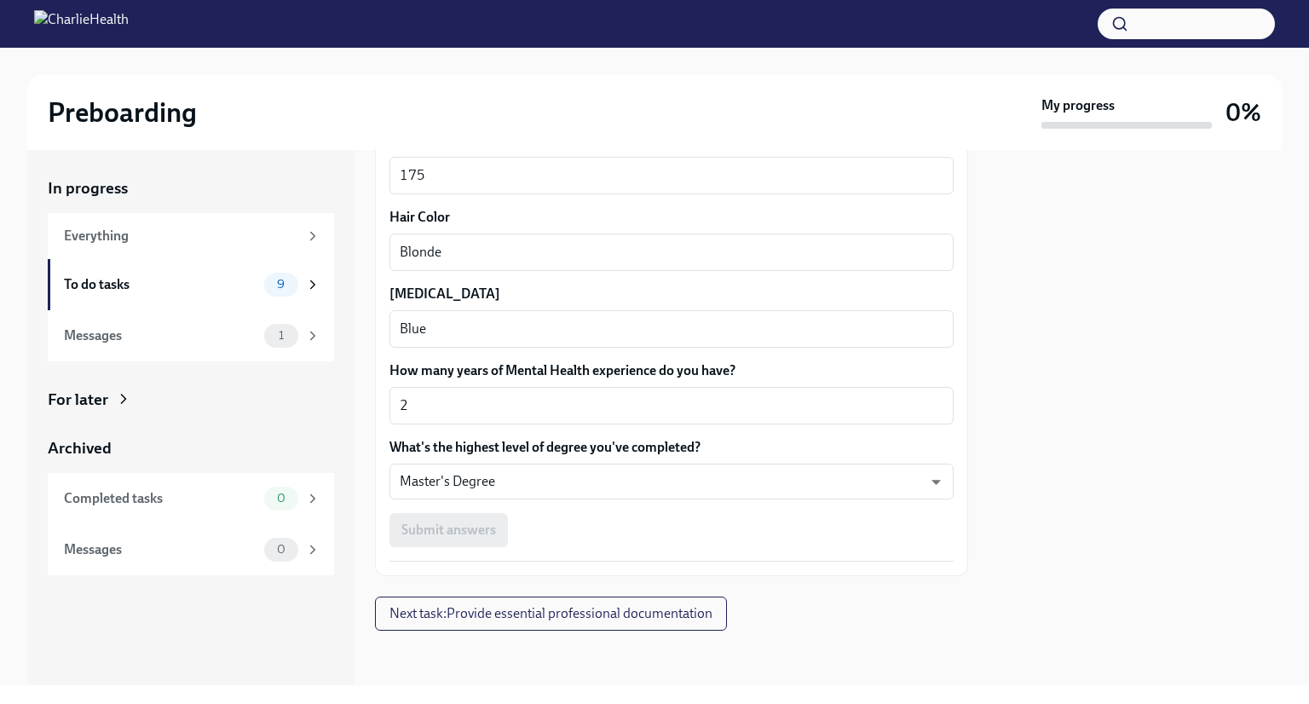
click at [488, 532] on div "Submit answers" at bounding box center [671, 530] width 564 height 34
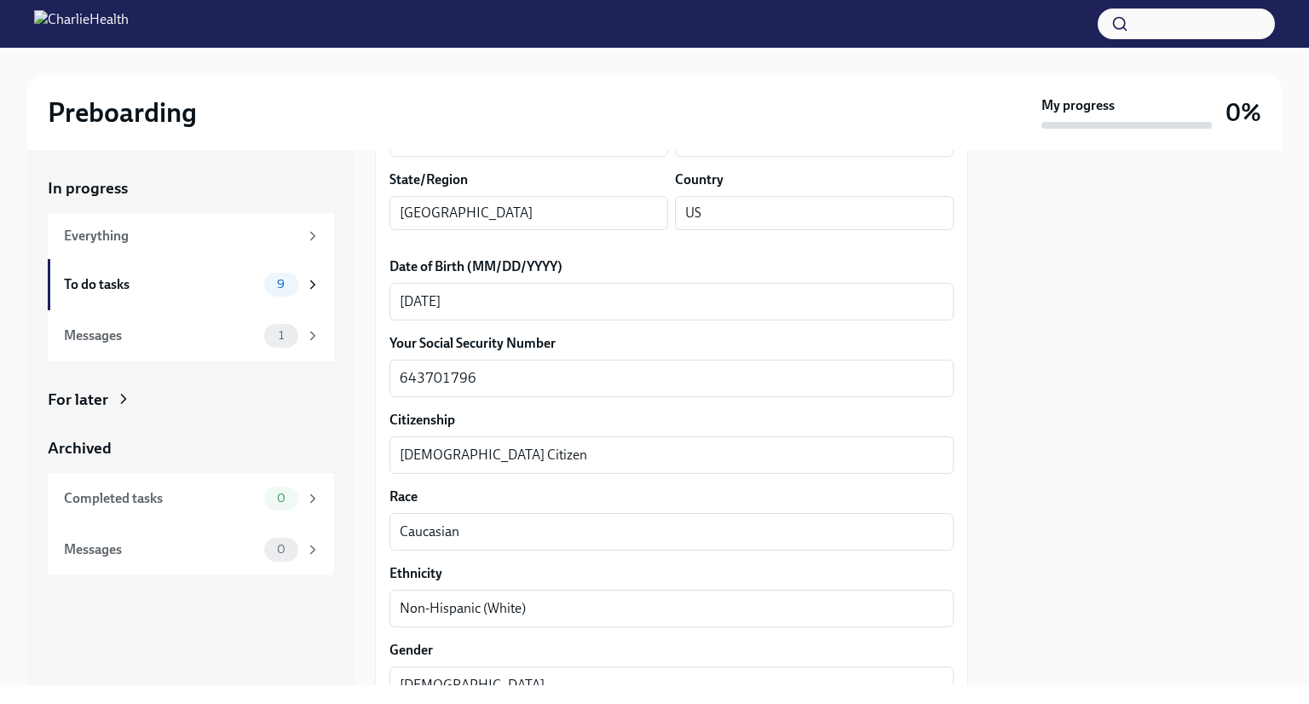
scroll to position [726, 0]
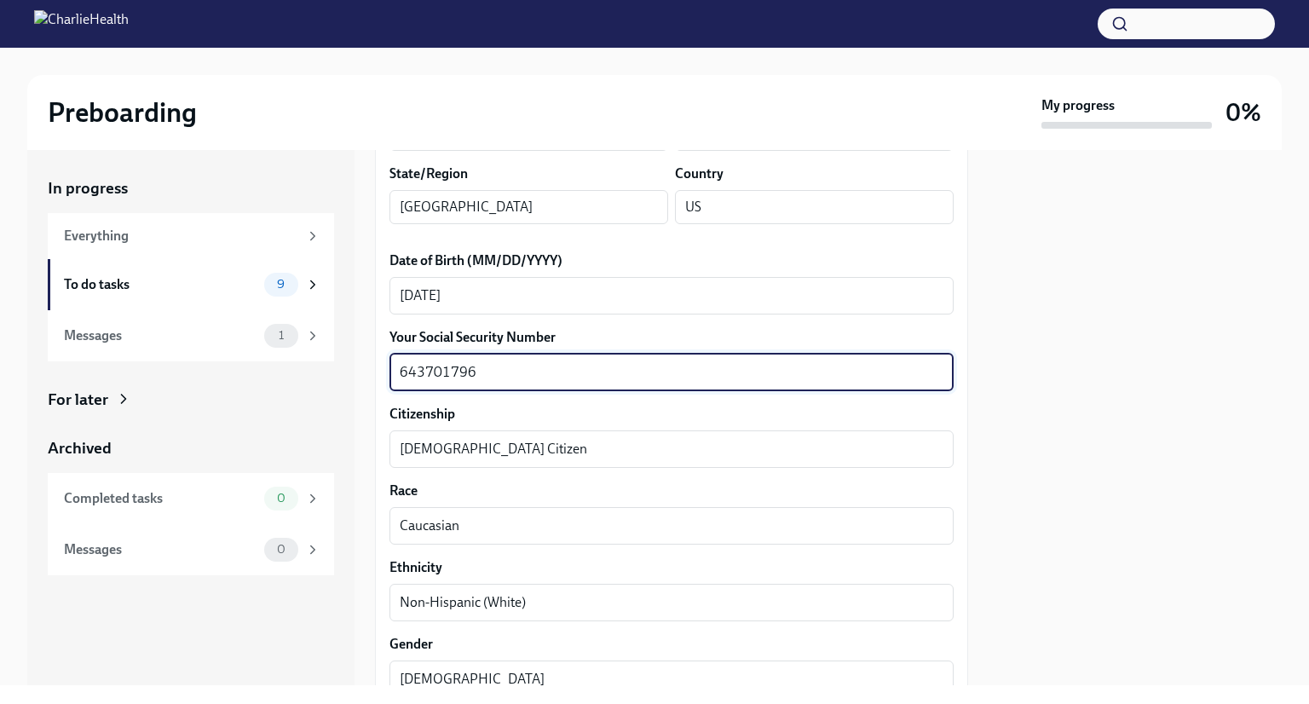
click at [419, 372] on textarea "643701796" at bounding box center [672, 372] width 544 height 20
type textarea "643-70-1796"
click at [965, 332] on div "We need some info from you to start setting you up in payroll and other systems…" at bounding box center [671, 455] width 593 height 1862
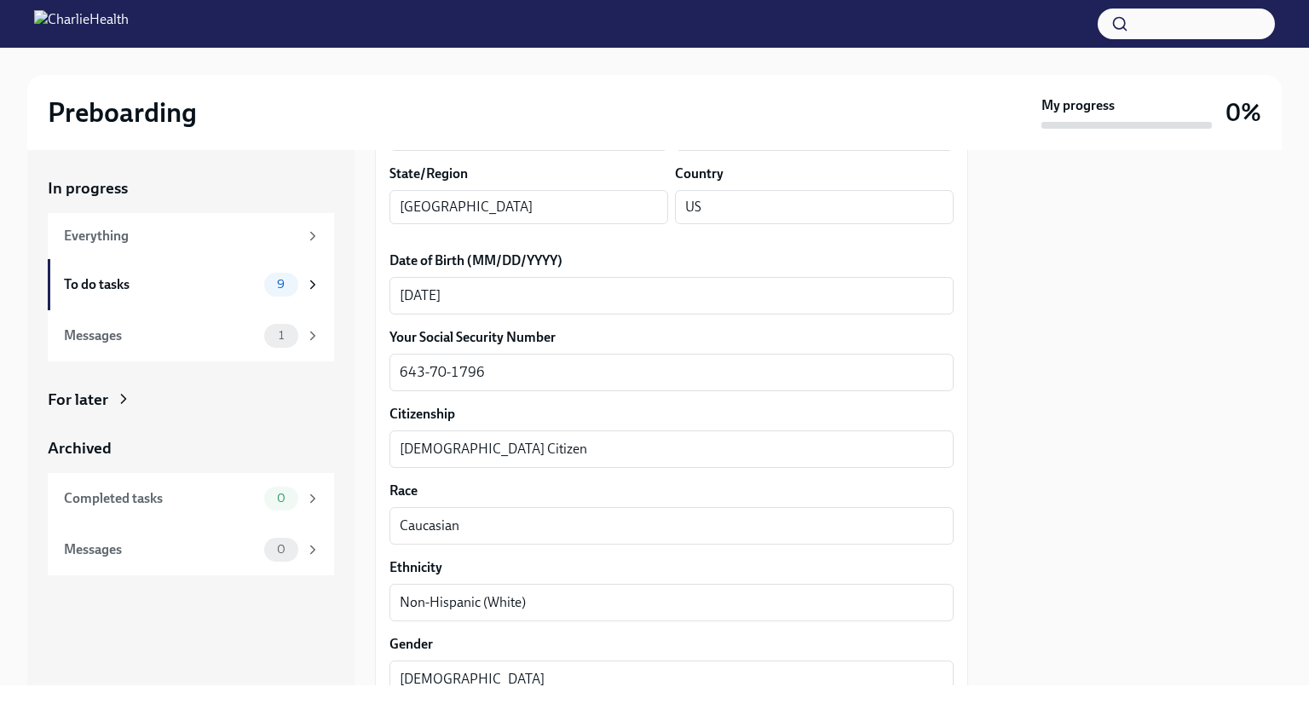
scroll to position [1537, 0]
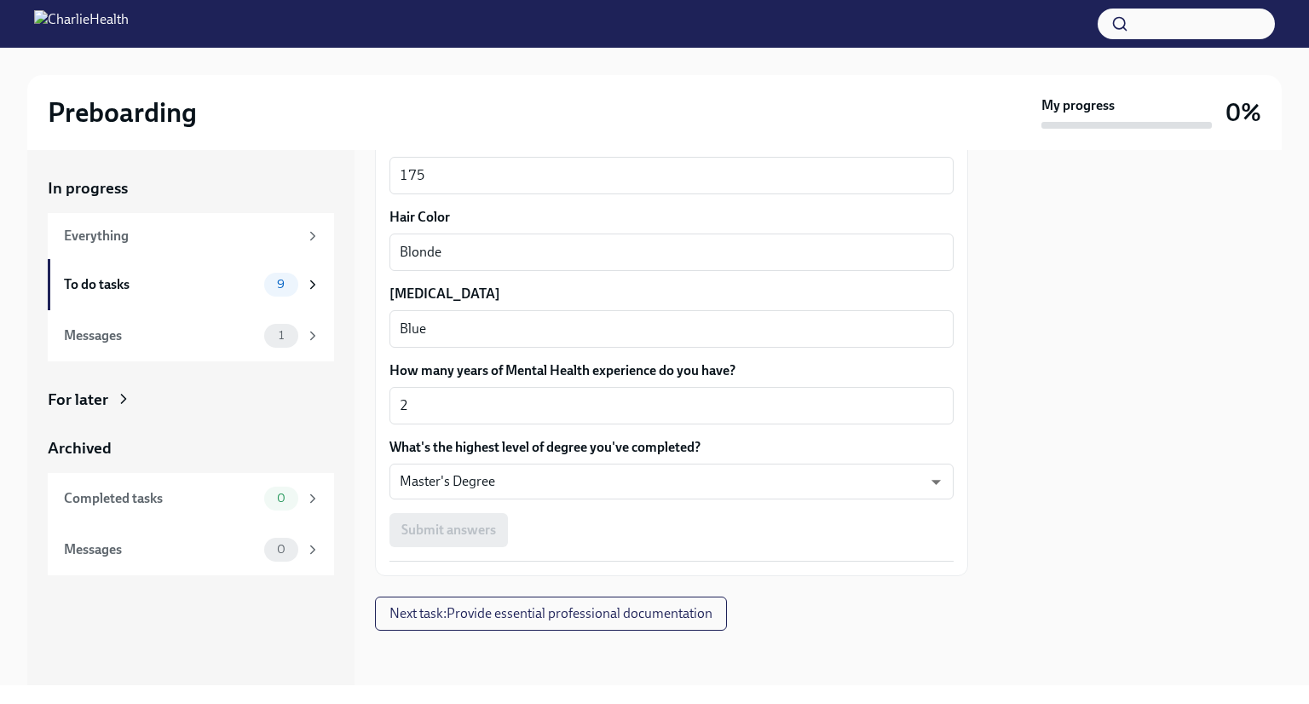
click at [445, 534] on div "Submit answers" at bounding box center [671, 530] width 564 height 34
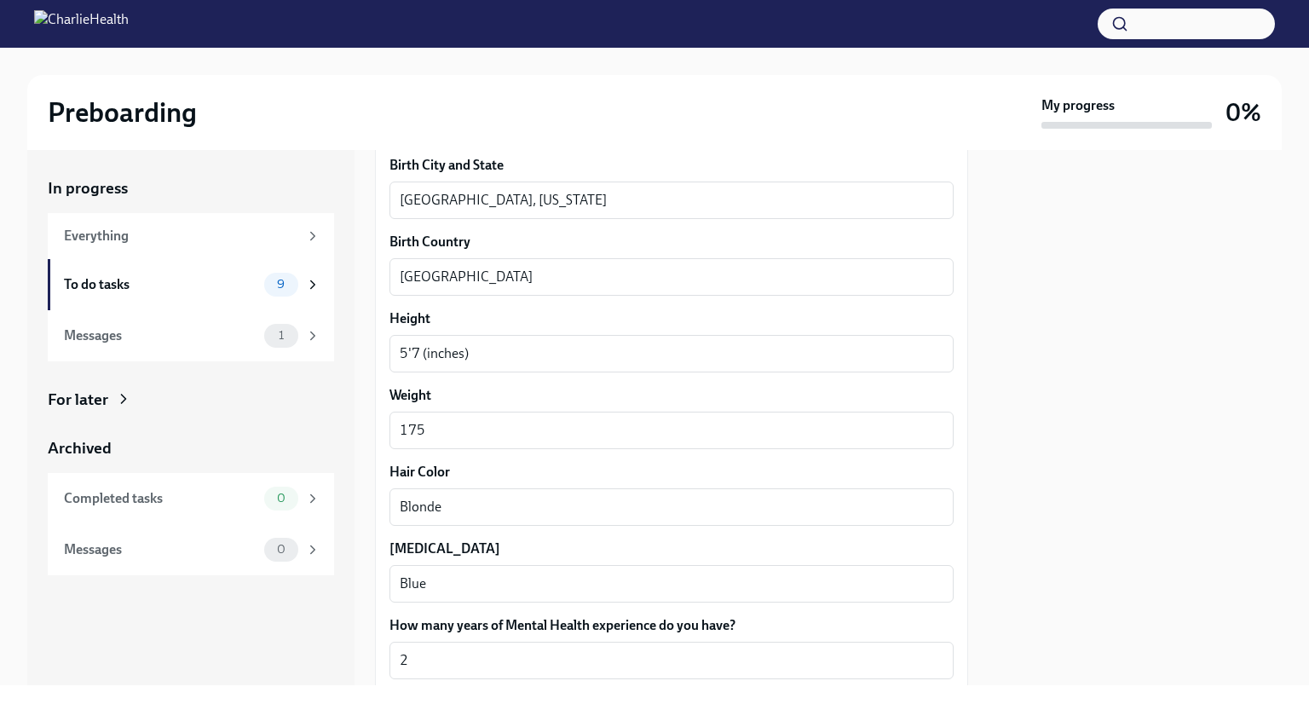
scroll to position [1268, 0]
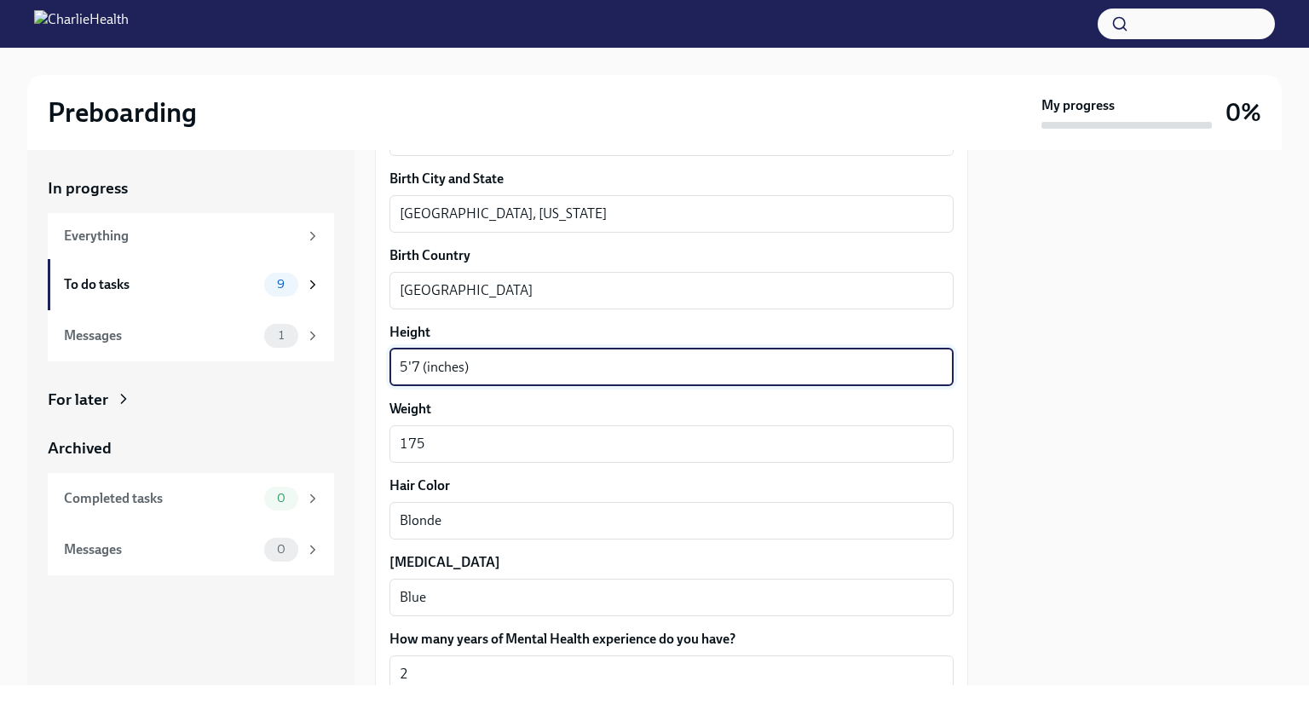
click at [482, 379] on div "5'7 (inches) x ​" at bounding box center [671, 367] width 564 height 37
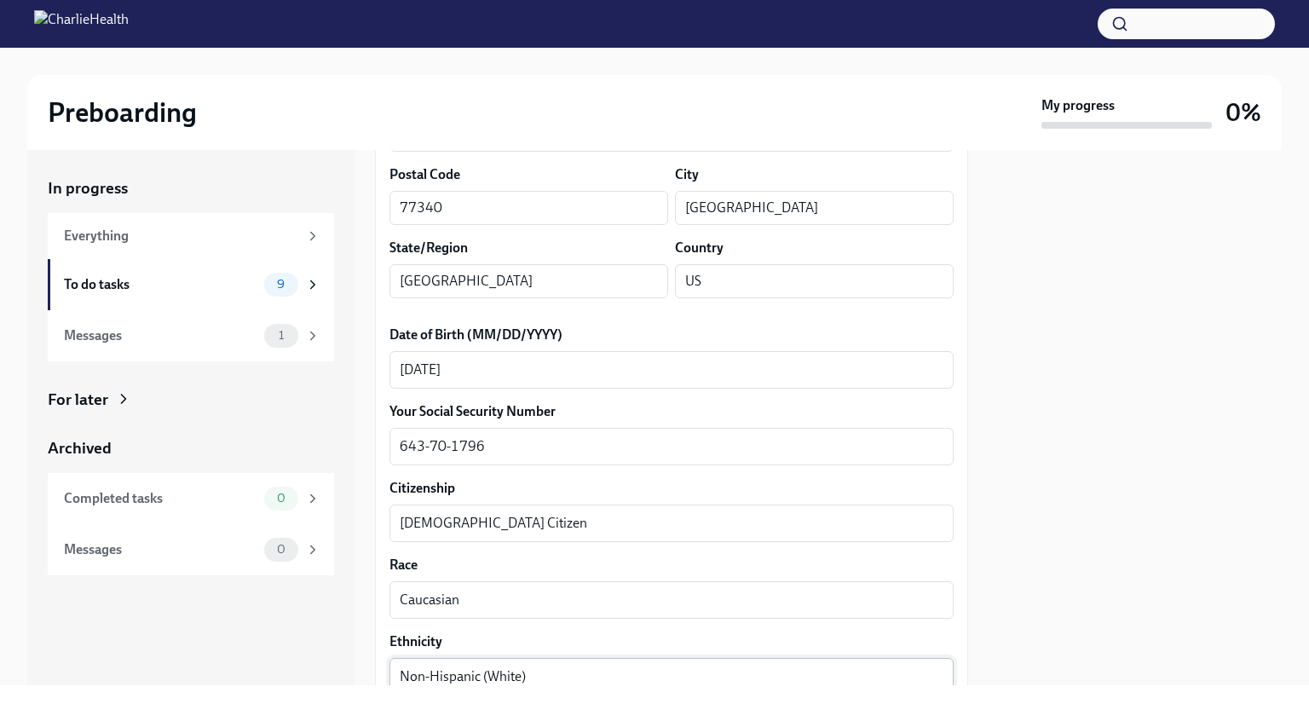
scroll to position [649, 0]
type textarea "5'7"
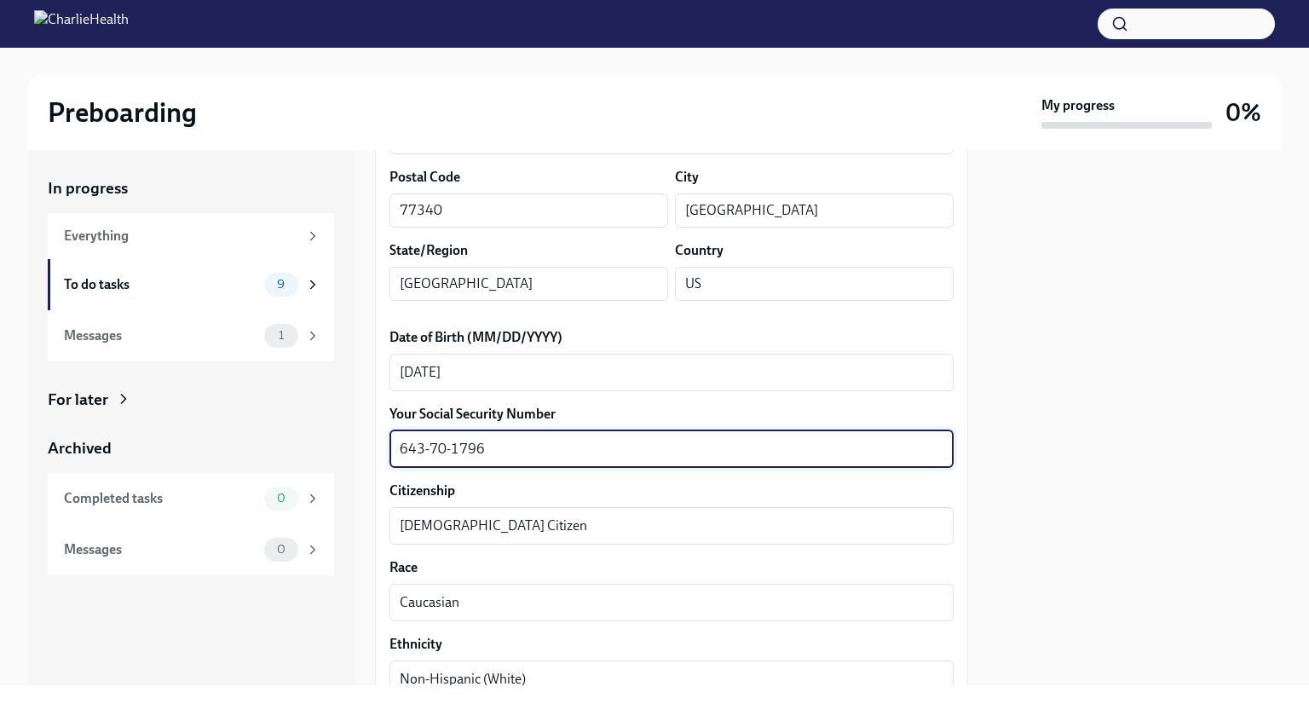
drag, startPoint x: 510, startPoint y: 442, endPoint x: 336, endPoint y: 440, distance: 173.9
click at [336, 440] on div "In progress Everything To do tasks 9 Messages 1 For later Archived Completed ta…" at bounding box center [654, 417] width 1254 height 535
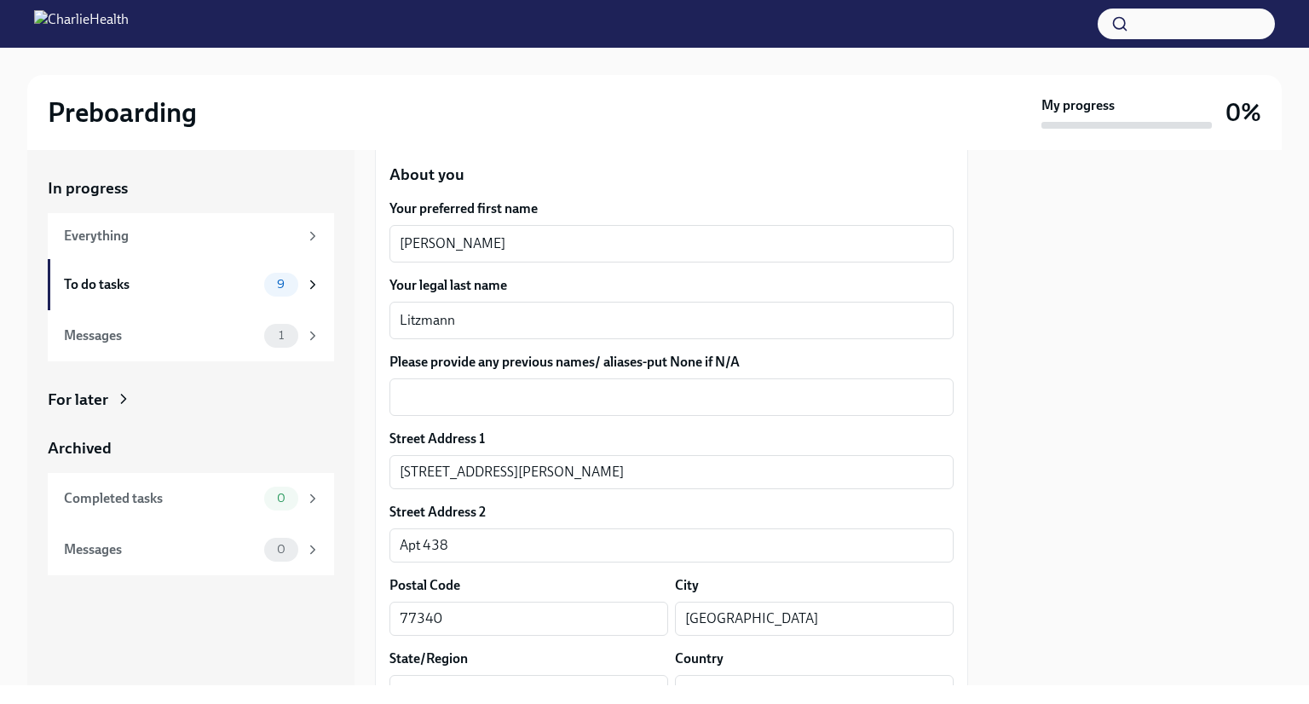
scroll to position [239, 0]
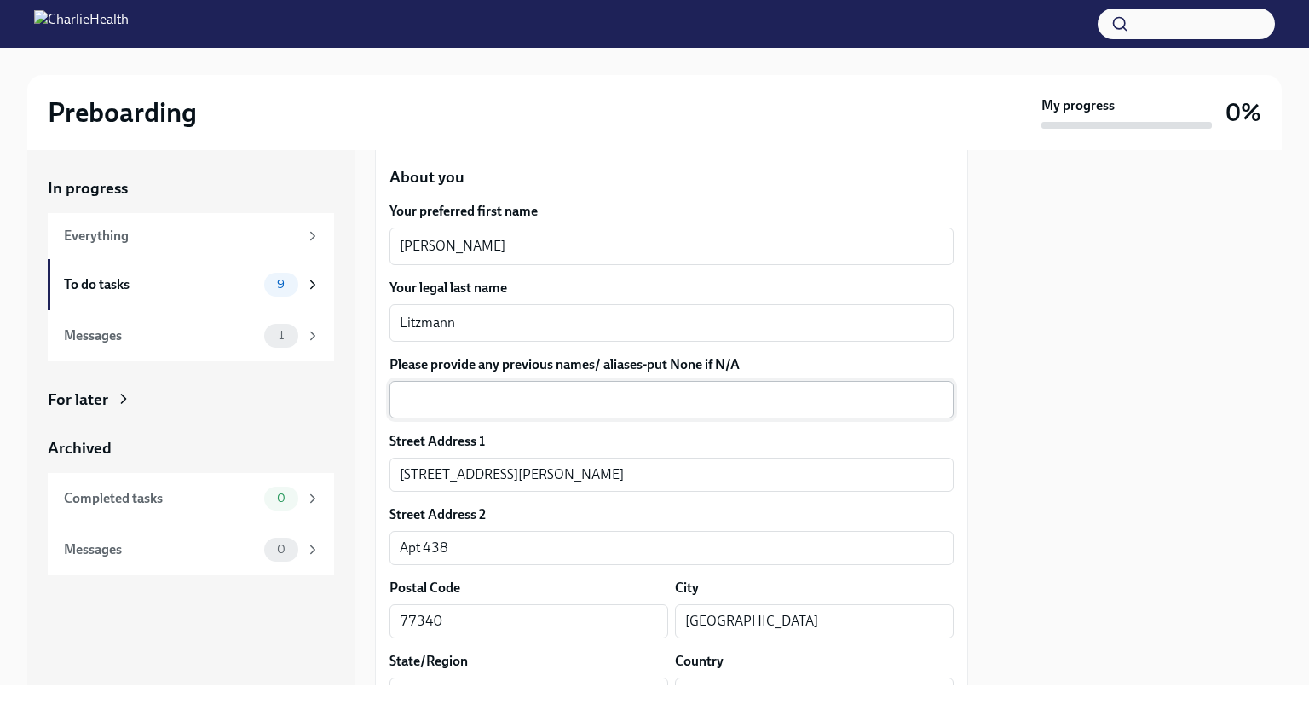
type textarea "643701796"
click at [514, 396] on textarea "Please provide any previous names/ aliases-put None if N/A" at bounding box center [672, 399] width 544 height 20
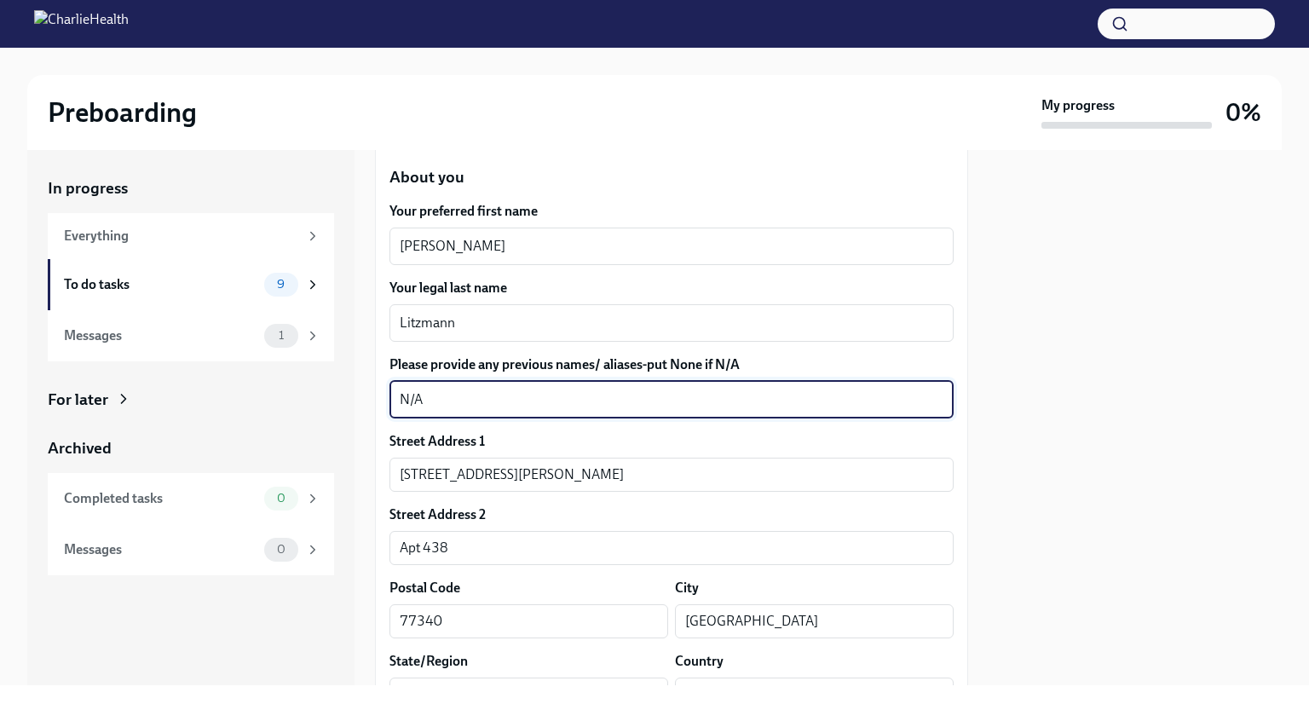
scroll to position [1537, 0]
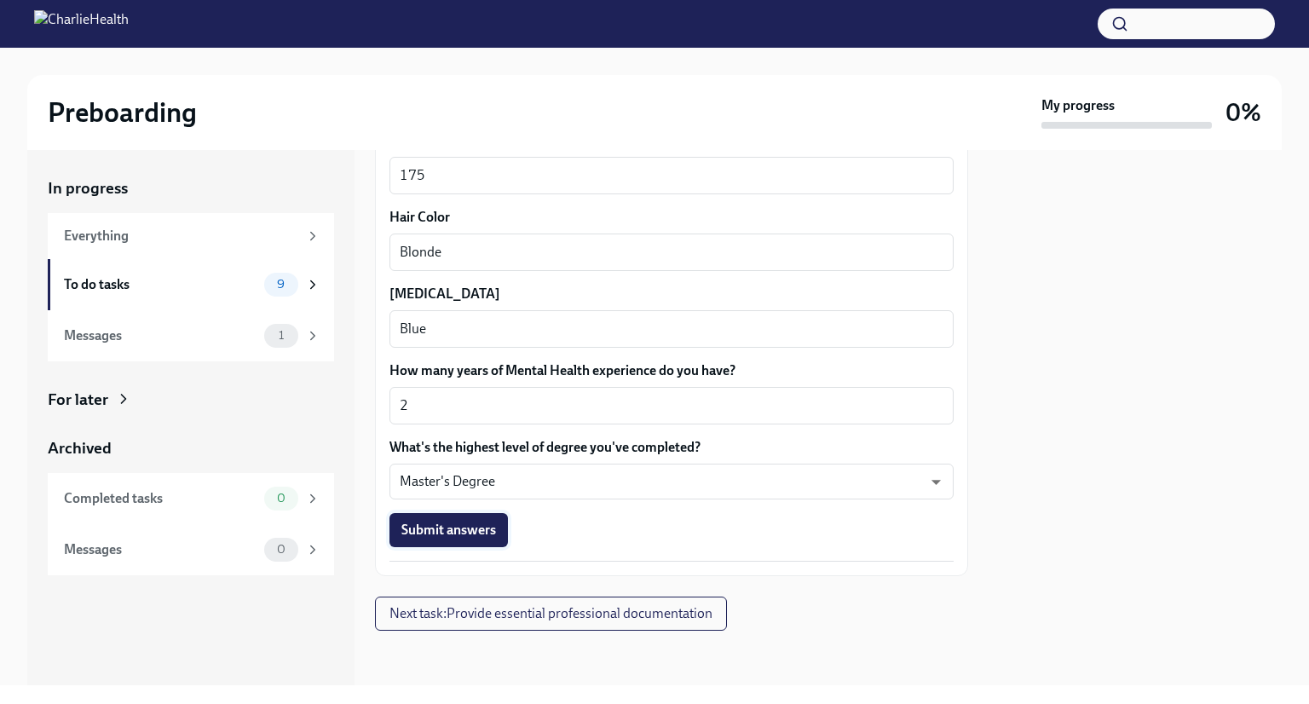
type textarea "N/A"
click at [443, 540] on button "Submit answers" at bounding box center [448, 530] width 118 height 34
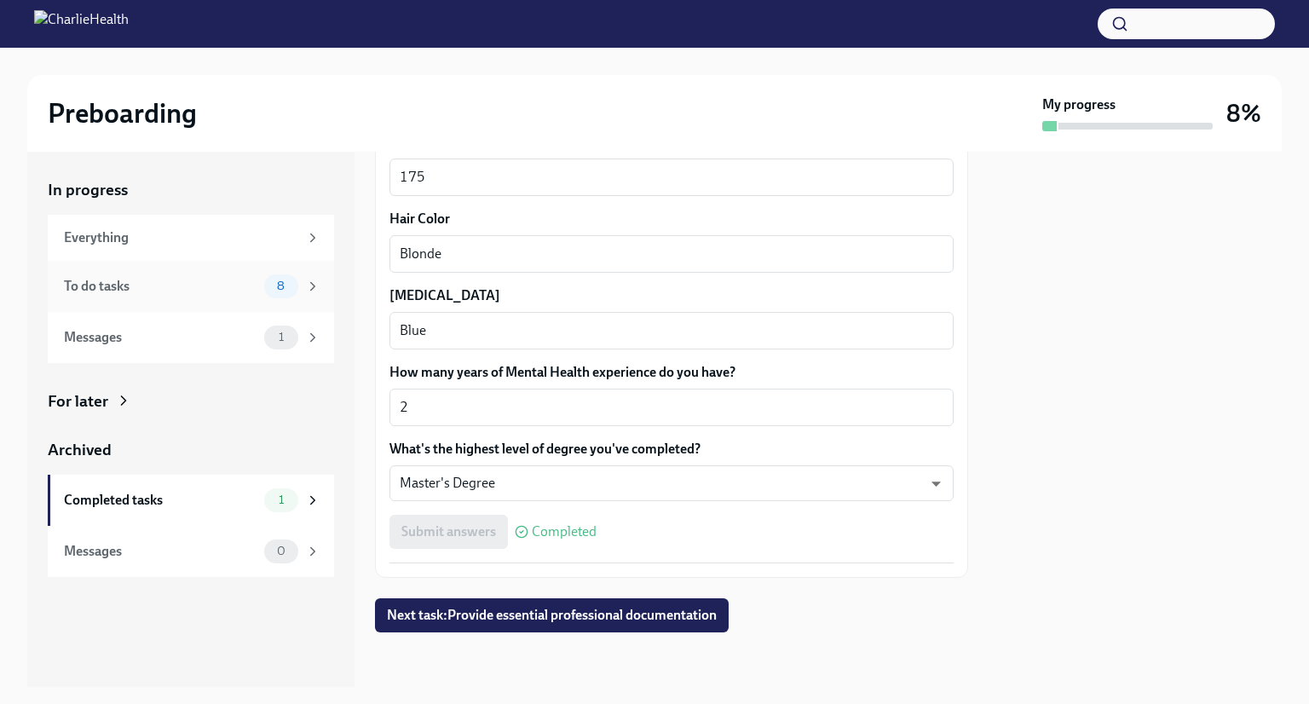
click at [178, 299] on div "To do tasks 8" at bounding box center [191, 286] width 286 height 51
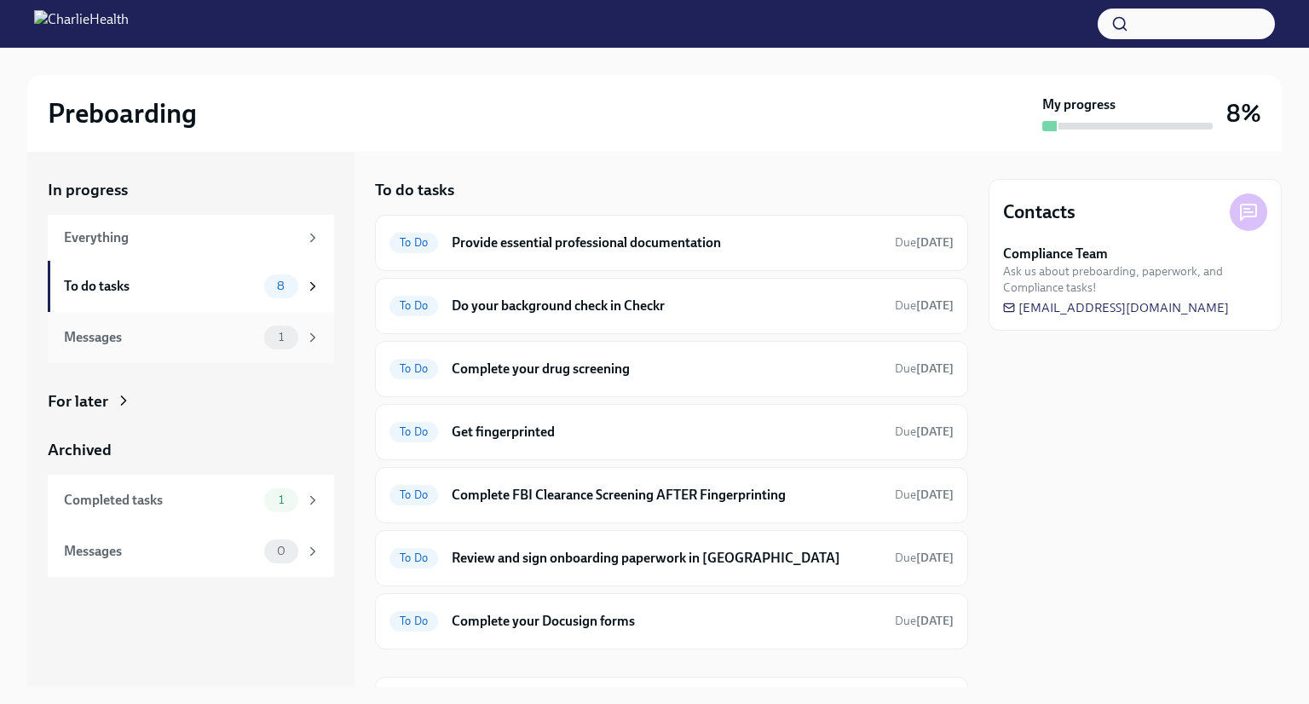
click at [202, 351] on div "Messages 1" at bounding box center [191, 337] width 286 height 51
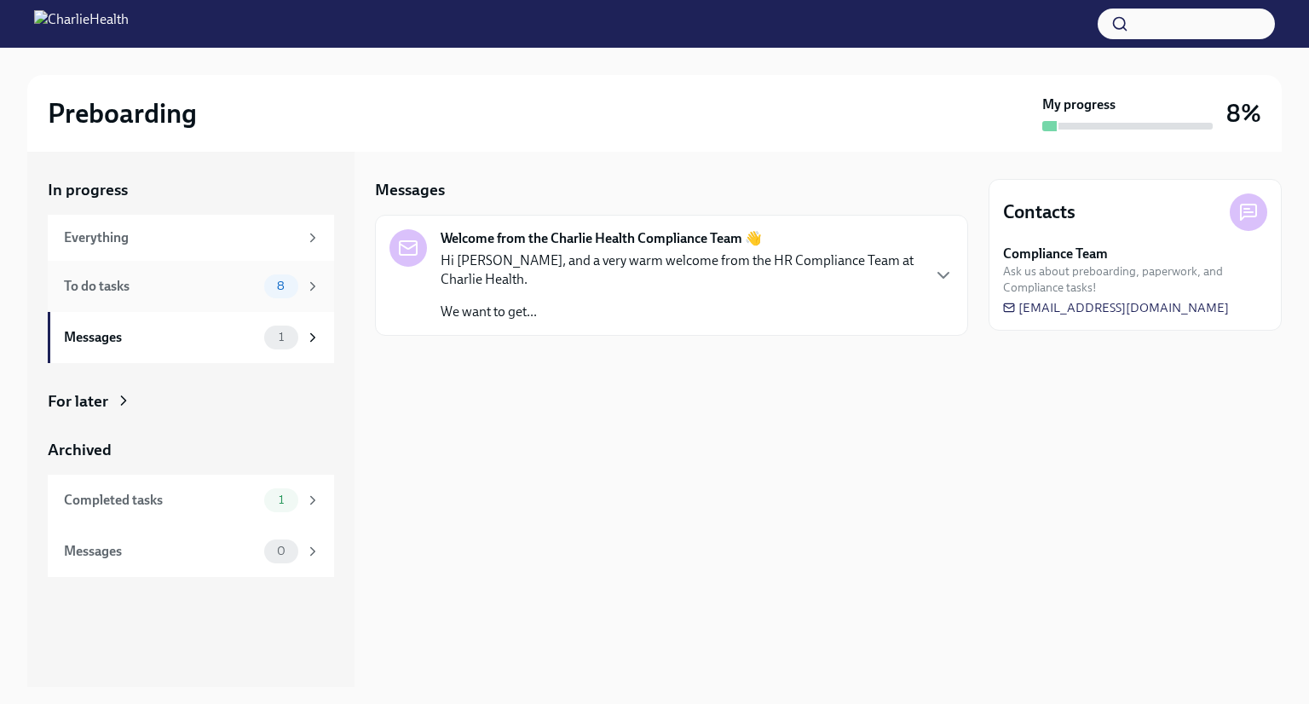
click at [170, 283] on div "To do tasks" at bounding box center [160, 286] width 193 height 19
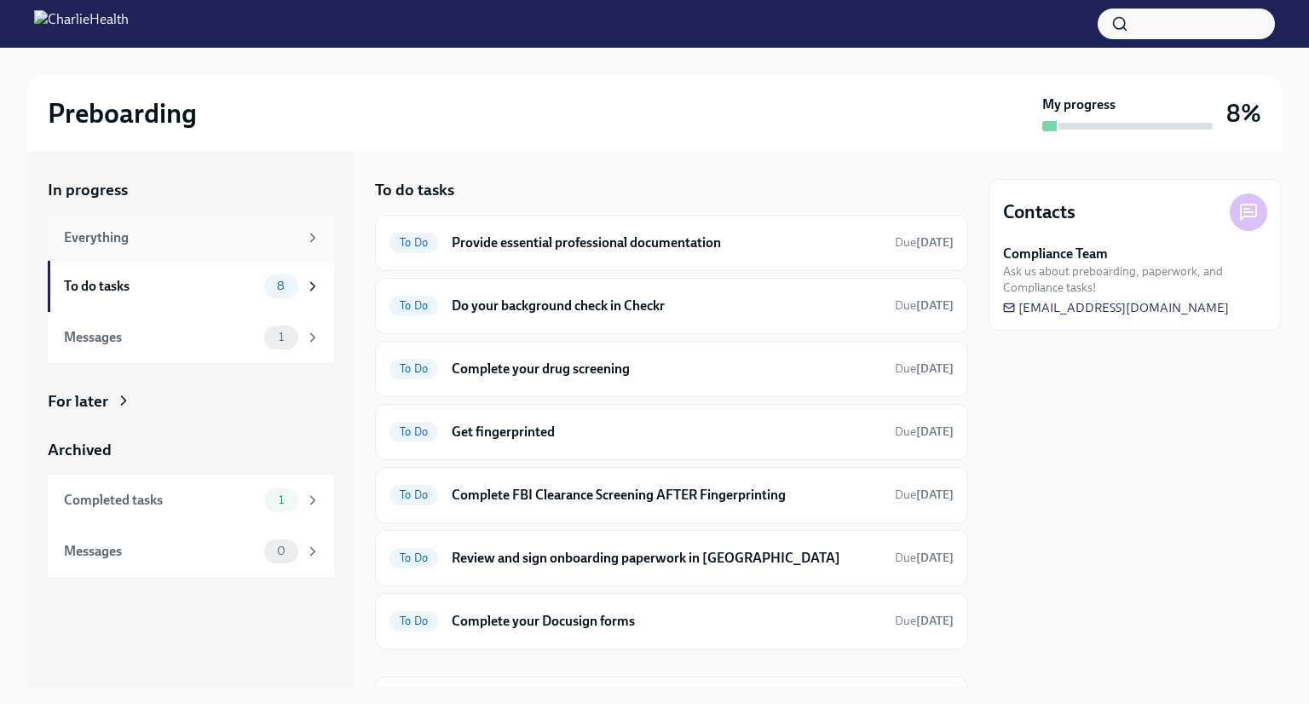
click at [167, 244] on div "Everything" at bounding box center [181, 237] width 234 height 19
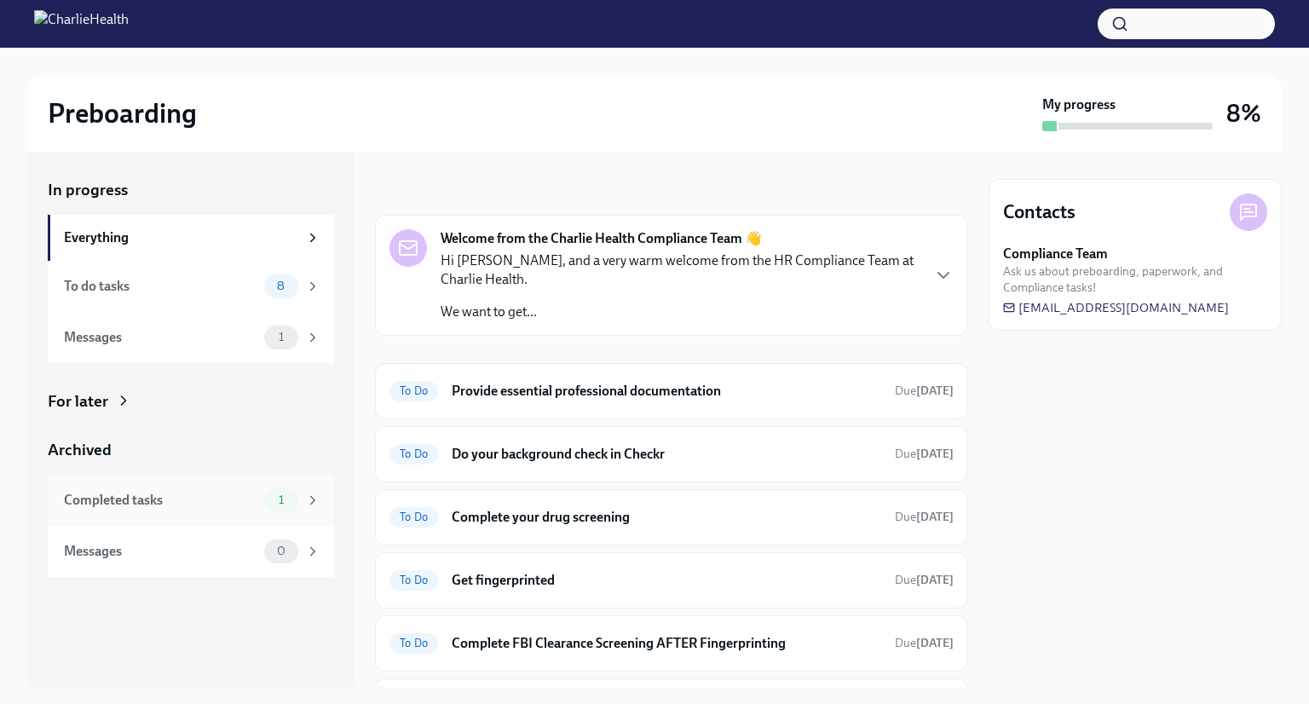
click at [153, 506] on div "Completed tasks" at bounding box center [160, 500] width 193 height 19
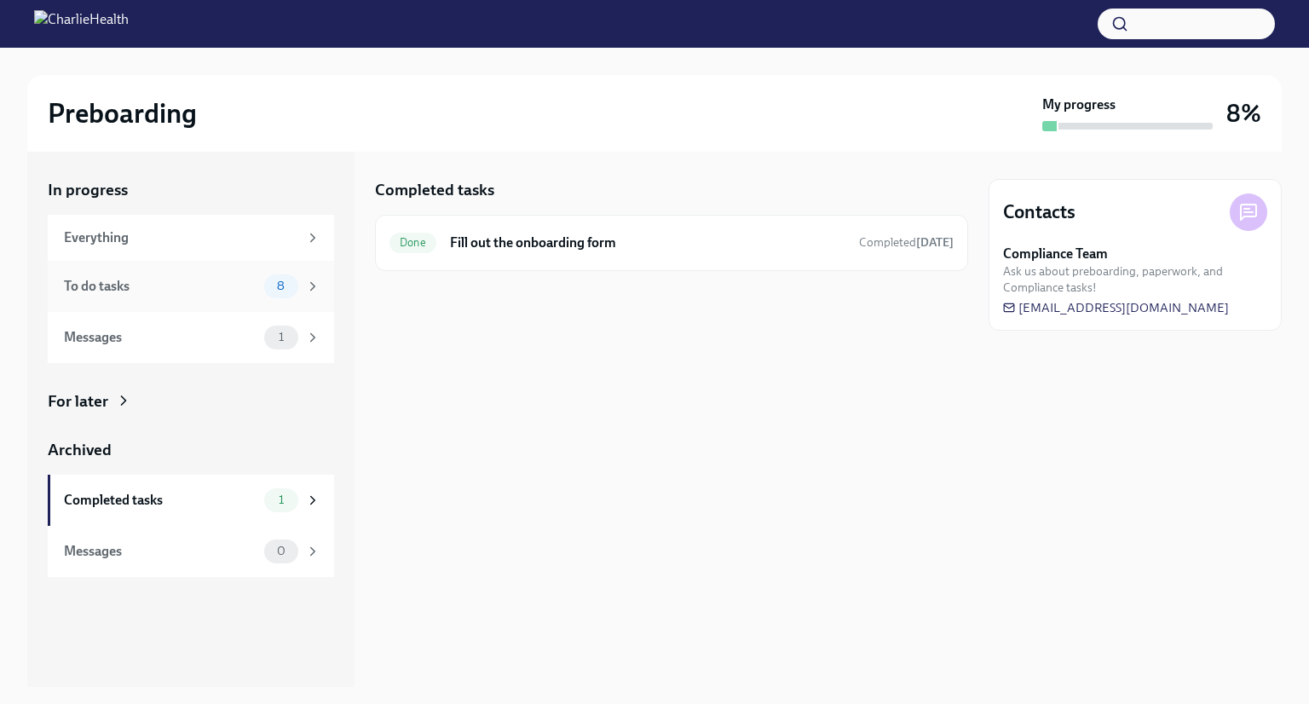
click at [213, 270] on div "To do tasks 8" at bounding box center [191, 286] width 286 height 51
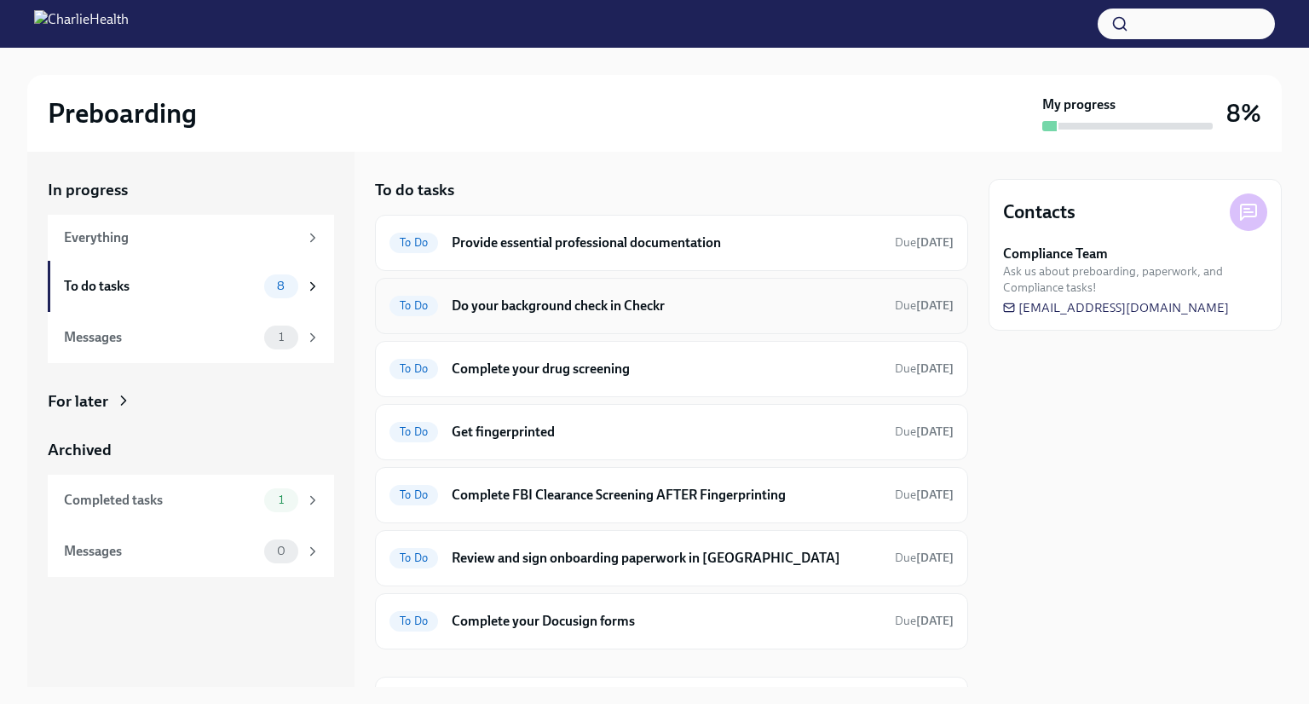
click at [742, 305] on h6 "Do your background check in Checkr" at bounding box center [667, 306] width 430 height 19
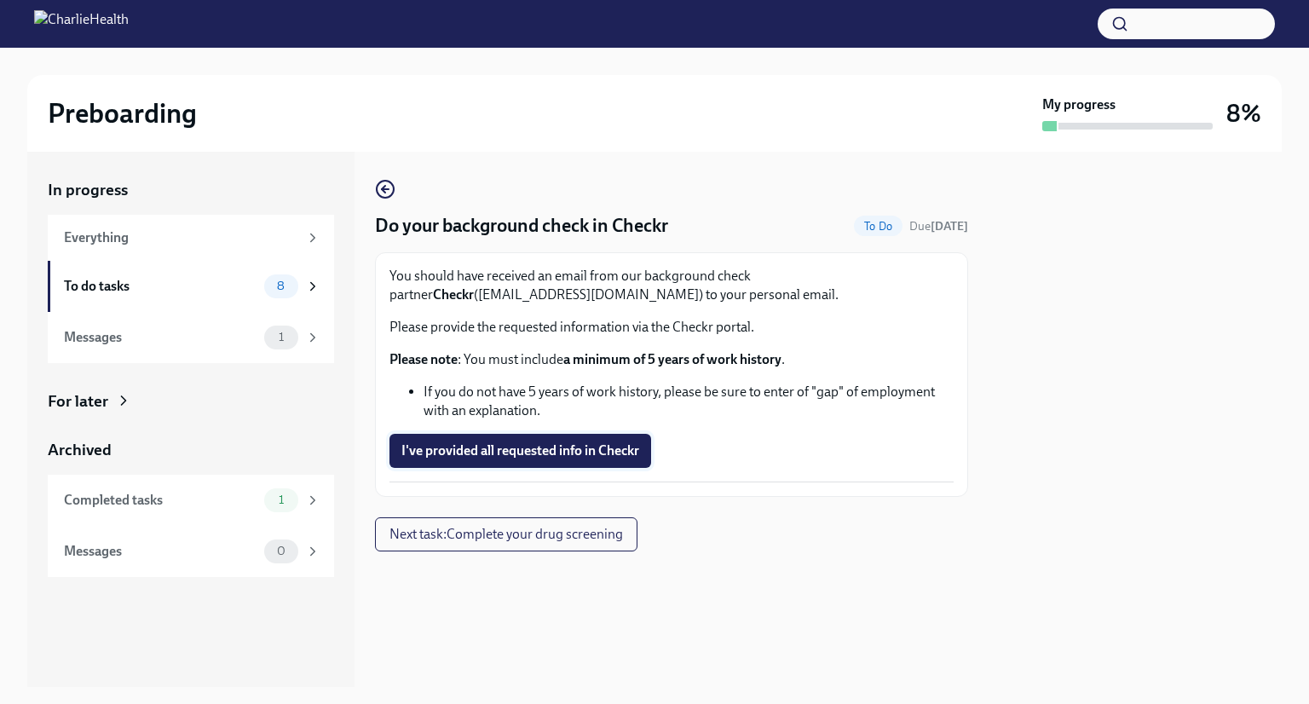
click at [592, 439] on button "I've provided all requested info in Checkr" at bounding box center [520, 451] width 262 height 34
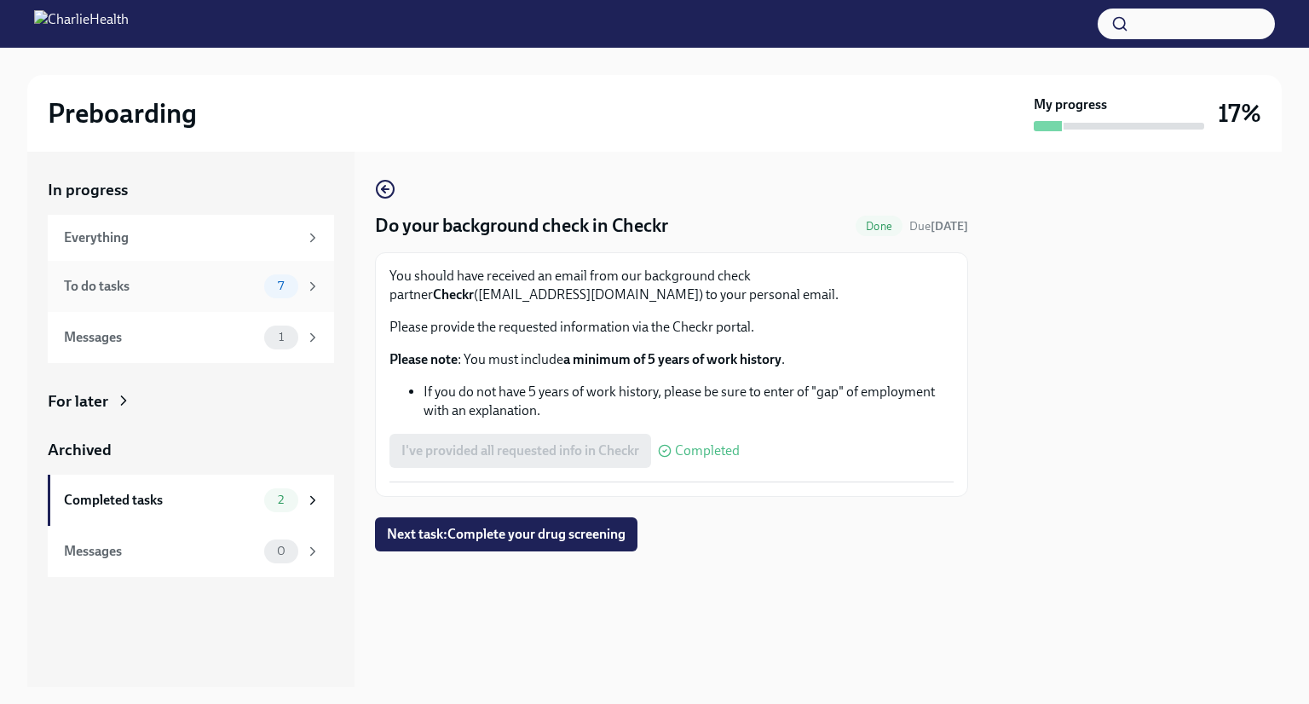
click at [159, 277] on div "To do tasks" at bounding box center [160, 286] width 193 height 19
